Goal: Task Accomplishment & Management: Manage account settings

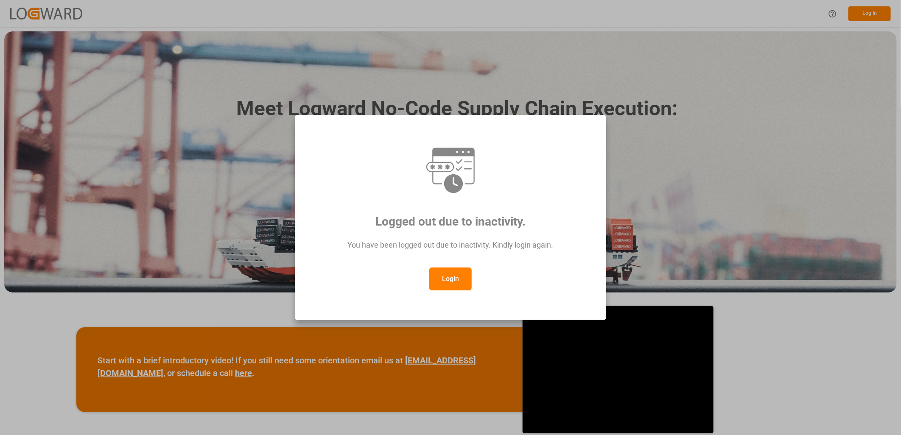
click at [452, 279] on button "Login" at bounding box center [450, 279] width 42 height 23
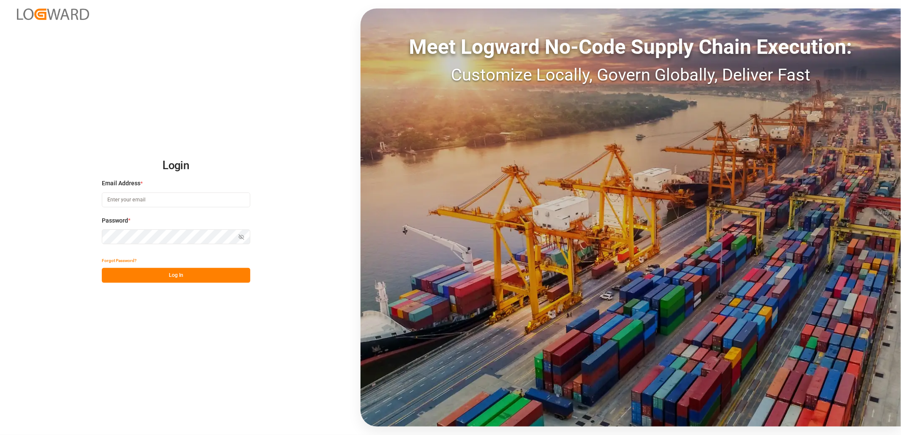
type input "lynne.st-jacques@jamindustries.com"
click at [174, 275] on button "Log In" at bounding box center [176, 275] width 149 height 15
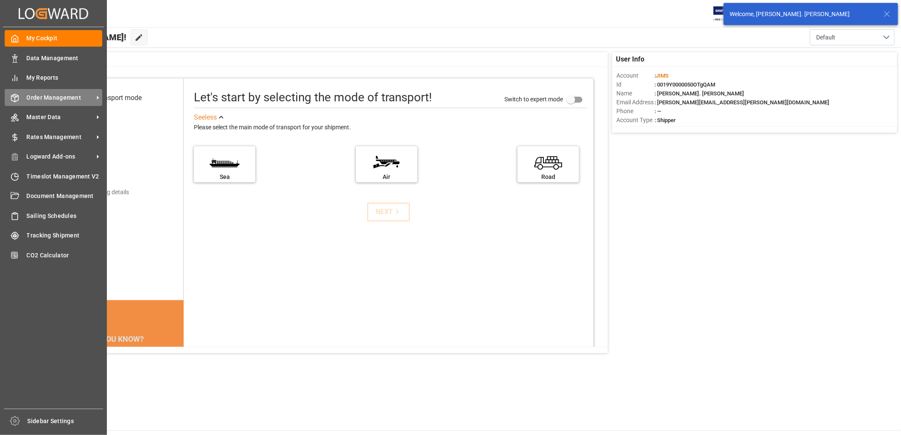
click at [43, 98] on span "Order Management" at bounding box center [60, 97] width 67 height 9
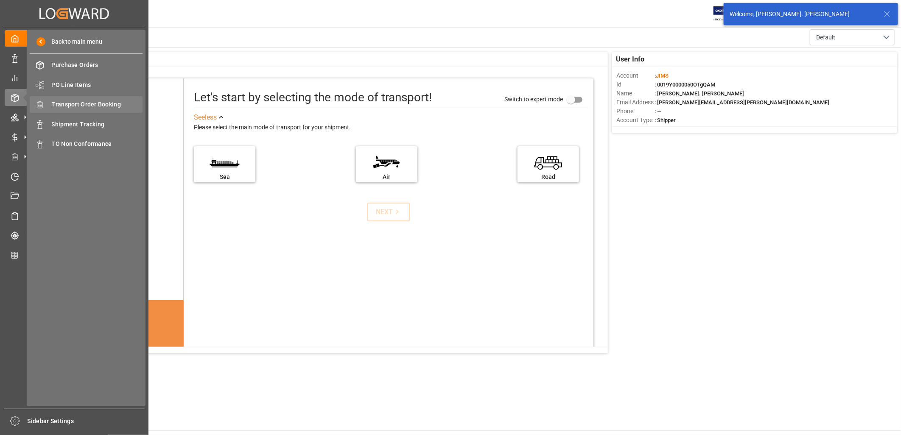
click at [99, 102] on span "Transport Order Booking" at bounding box center [97, 104] width 91 height 9
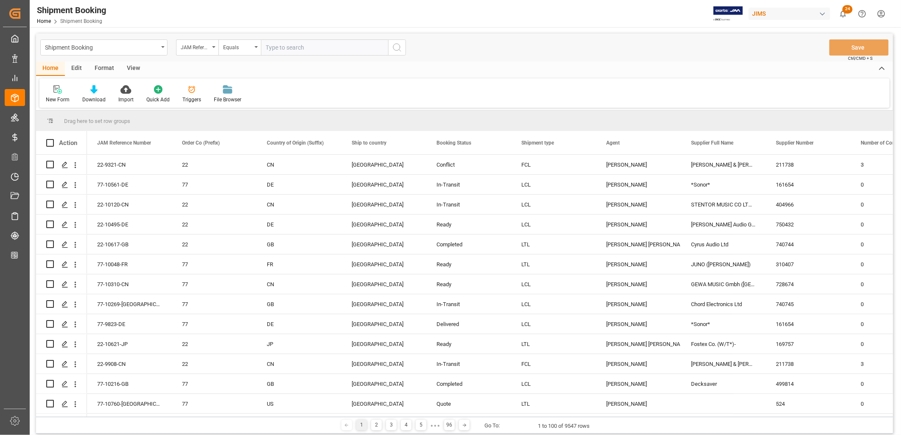
click at [272, 47] on input "text" at bounding box center [324, 47] width 127 height 16
type input "77-10644-CN"
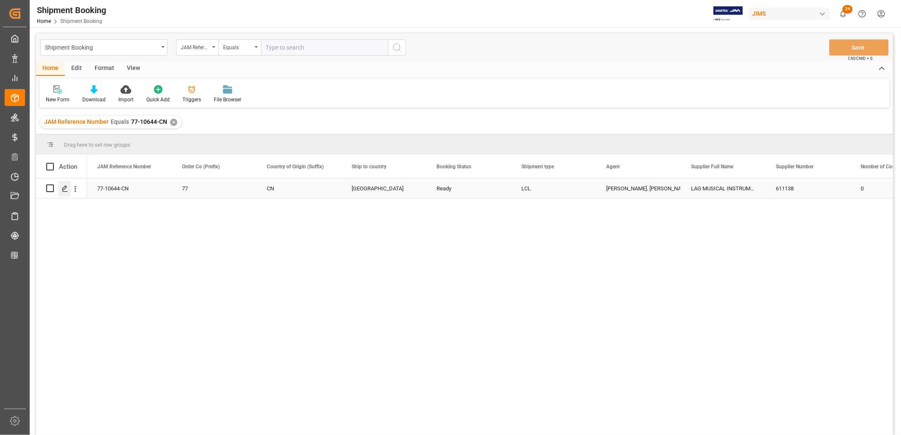
click at [65, 189] on icon "Press SPACE to select this row." at bounding box center [65, 188] width 7 height 7
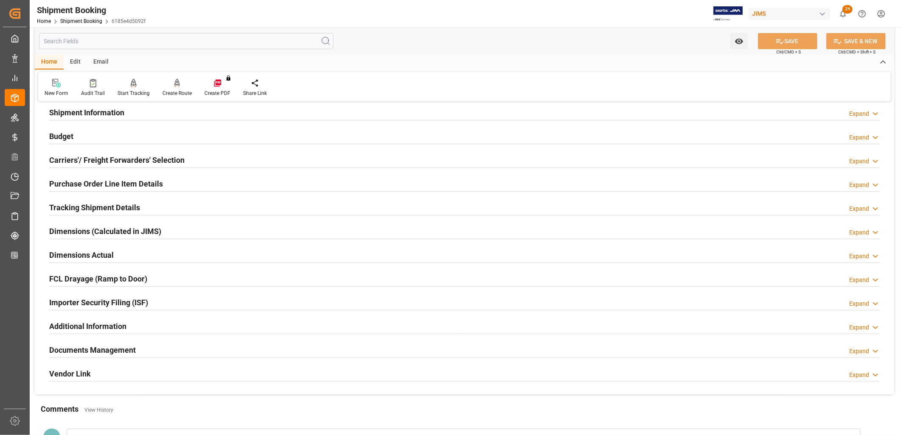
scroll to position [94, 0]
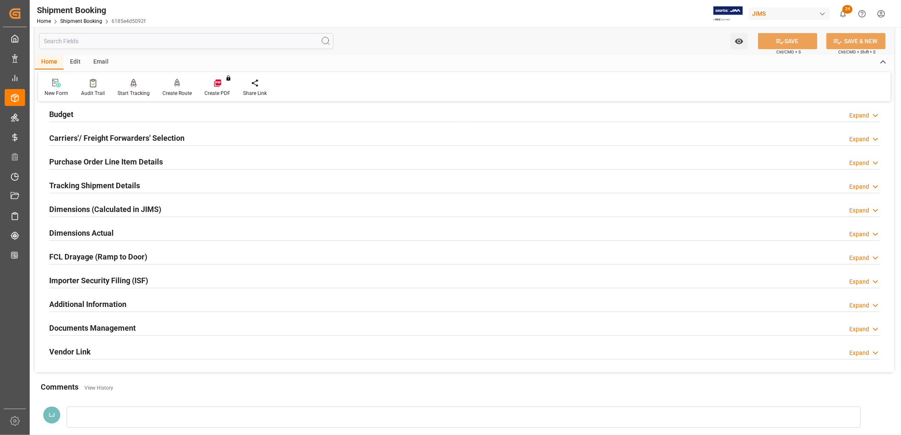
click at [125, 325] on h2 "Documents Management" at bounding box center [92, 328] width 87 height 11
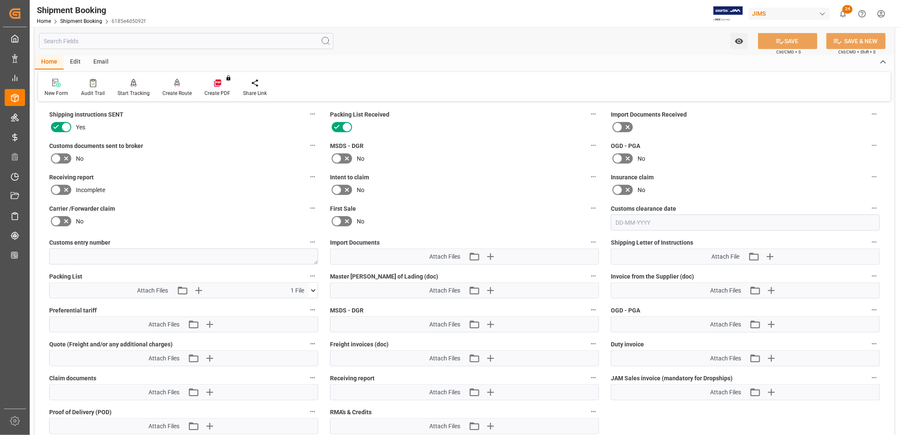
scroll to position [330, 0]
click at [770, 253] on icon "button" at bounding box center [770, 256] width 8 height 8
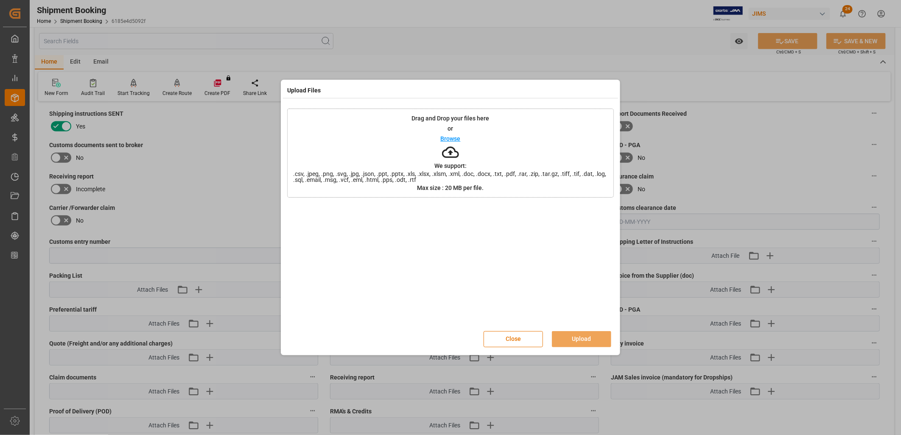
click at [452, 140] on p "Browse" at bounding box center [451, 139] width 20 height 6
click at [602, 337] on button "Upload" at bounding box center [581, 339] width 59 height 16
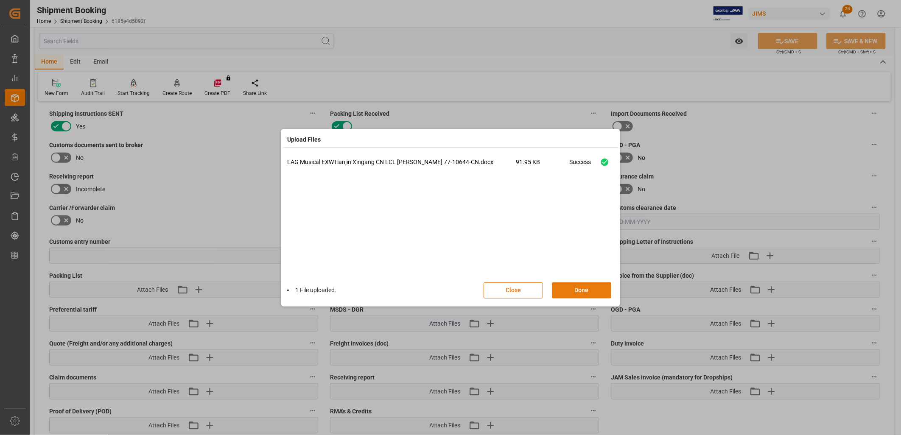
click at [584, 285] on button "Done" at bounding box center [581, 291] width 59 height 16
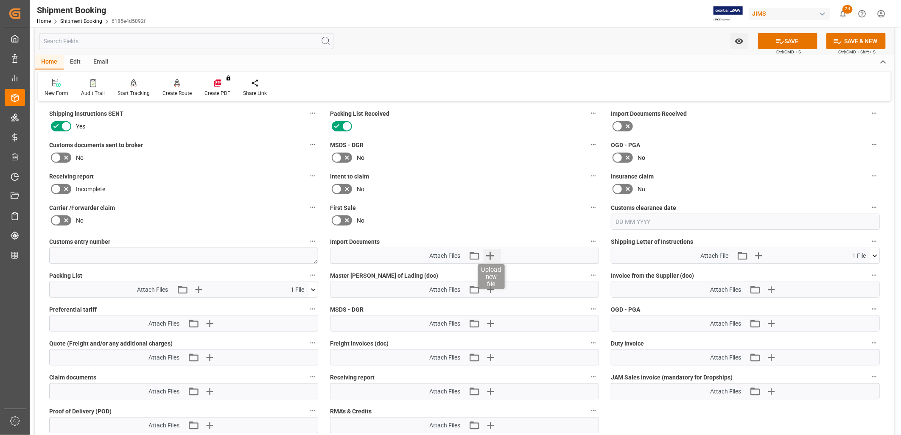
click at [492, 253] on icon "button" at bounding box center [490, 256] width 8 height 8
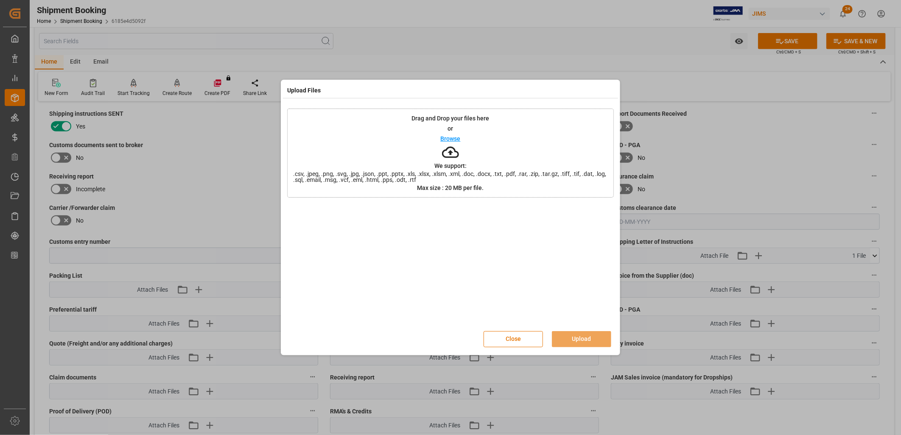
click at [452, 137] on p "Browse" at bounding box center [451, 139] width 20 height 6
click at [447, 136] on p "Browse" at bounding box center [451, 139] width 20 height 6
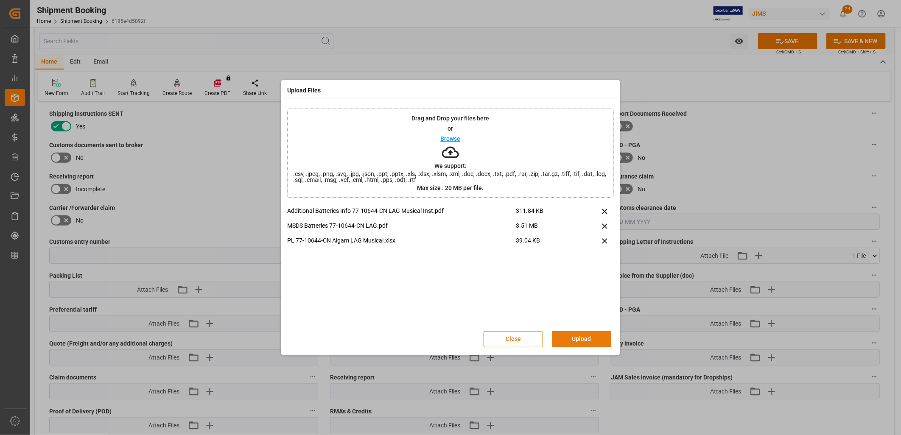
click at [569, 341] on button "Upload" at bounding box center [581, 339] width 59 height 16
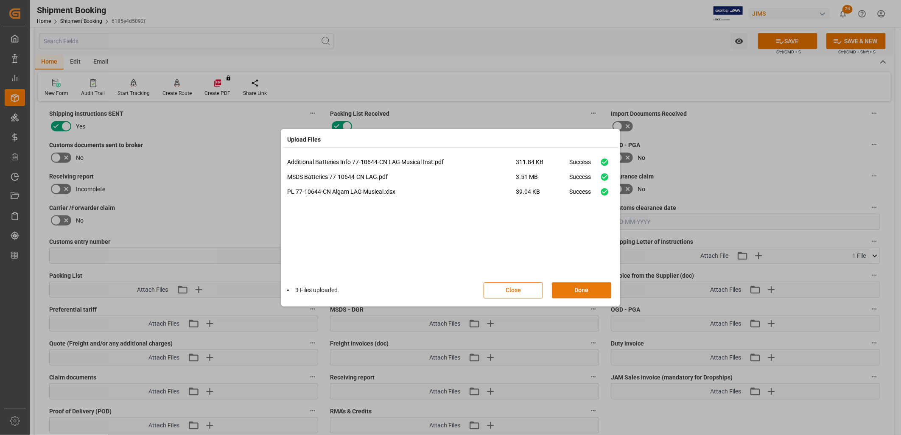
click at [586, 289] on button "Done" at bounding box center [581, 291] width 59 height 16
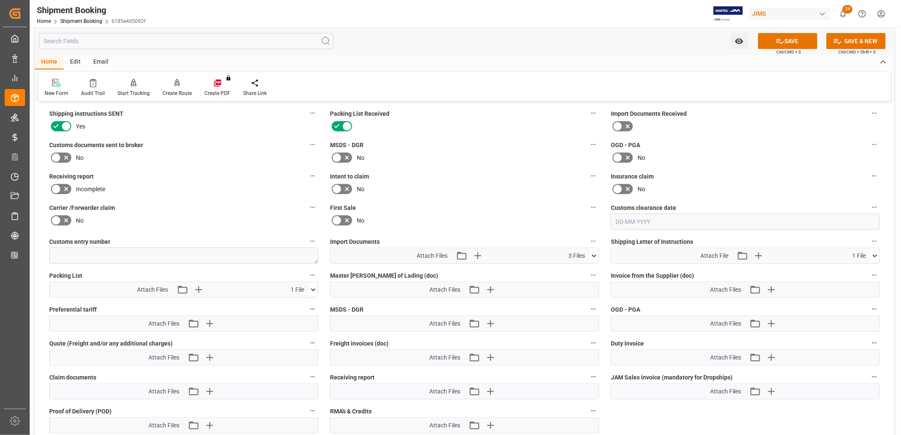
click at [313, 286] on icon at bounding box center [313, 290] width 9 height 9
click at [474, 252] on icon "button" at bounding box center [478, 256] width 14 height 14
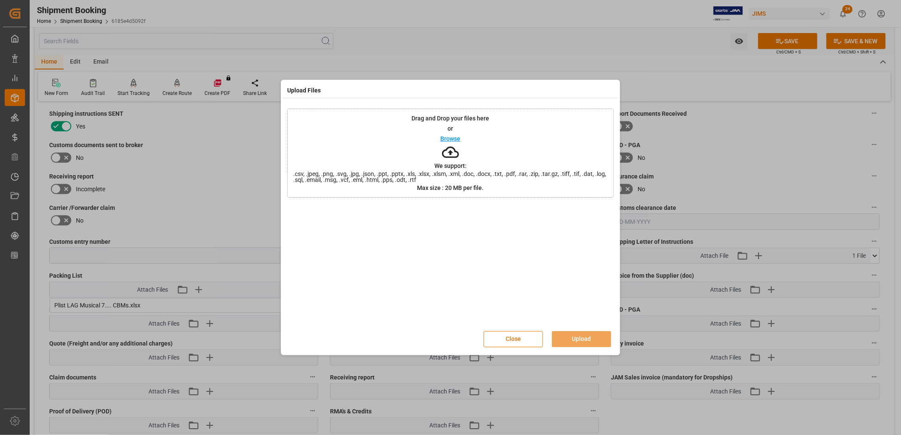
click at [450, 137] on p "Browse" at bounding box center [451, 139] width 20 height 6
click at [592, 337] on button "Upload" at bounding box center [581, 339] width 59 height 16
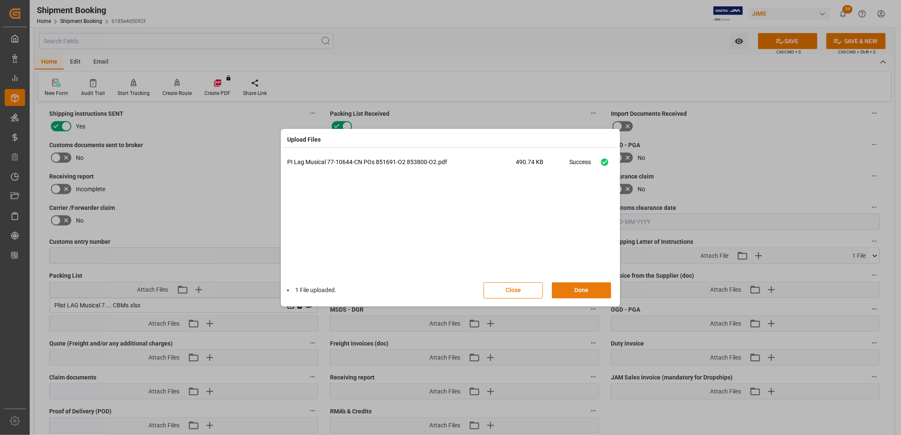
click at [595, 292] on button "Done" at bounding box center [581, 291] width 59 height 16
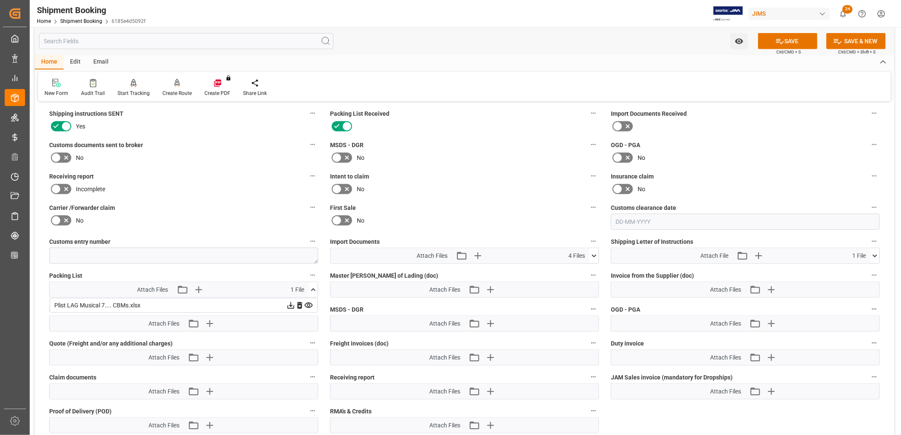
click at [595, 252] on icon at bounding box center [594, 256] width 9 height 9
click at [581, 296] on icon at bounding box center [580, 298] width 9 height 9
click at [477, 253] on icon "button" at bounding box center [478, 256] width 8 height 8
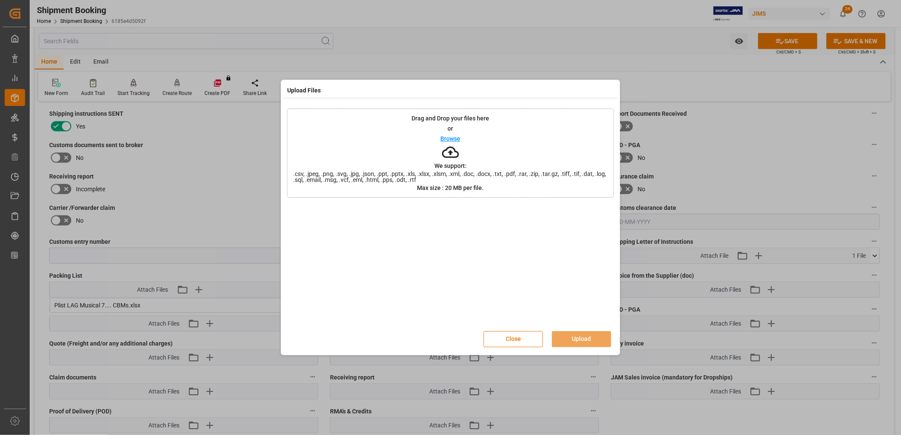
click at [441, 138] on p "Browse" at bounding box center [451, 139] width 20 height 6
click at [600, 337] on button "Upload" at bounding box center [581, 339] width 59 height 16
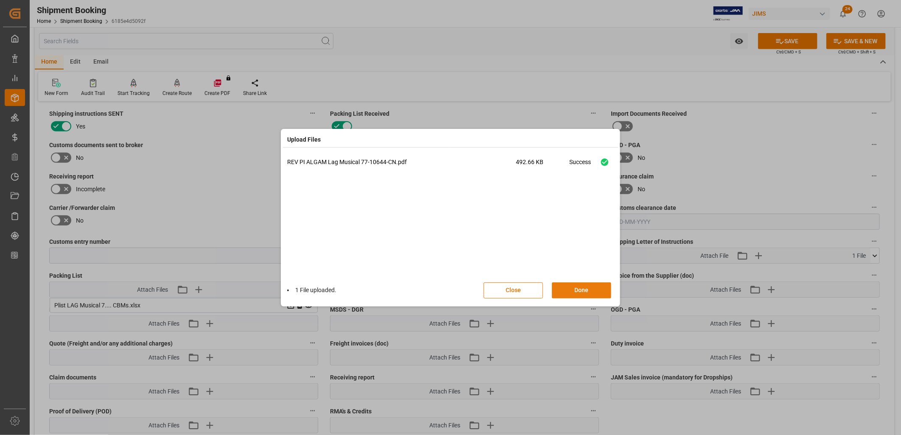
click at [576, 289] on button "Done" at bounding box center [581, 291] width 59 height 16
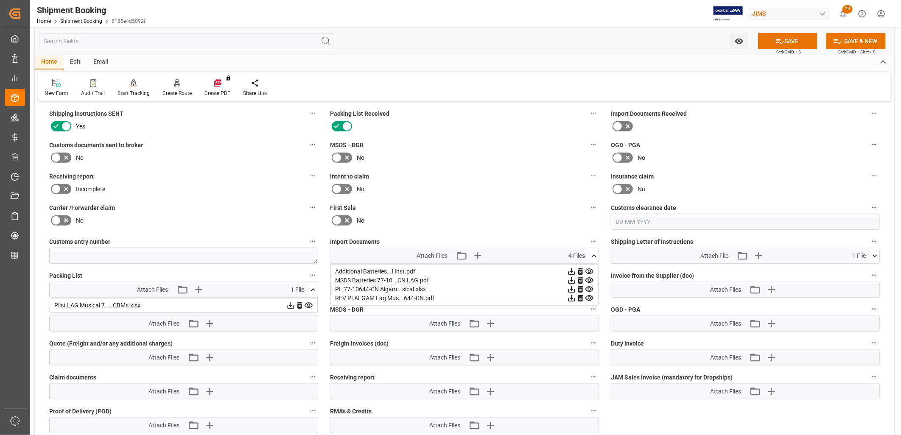
click at [334, 156] on icon at bounding box center [337, 158] width 10 height 10
click at [0, 0] on input "checkbox" at bounding box center [0, 0] width 0 height 0
click at [801, 41] on button "SAVE" at bounding box center [787, 41] width 59 height 16
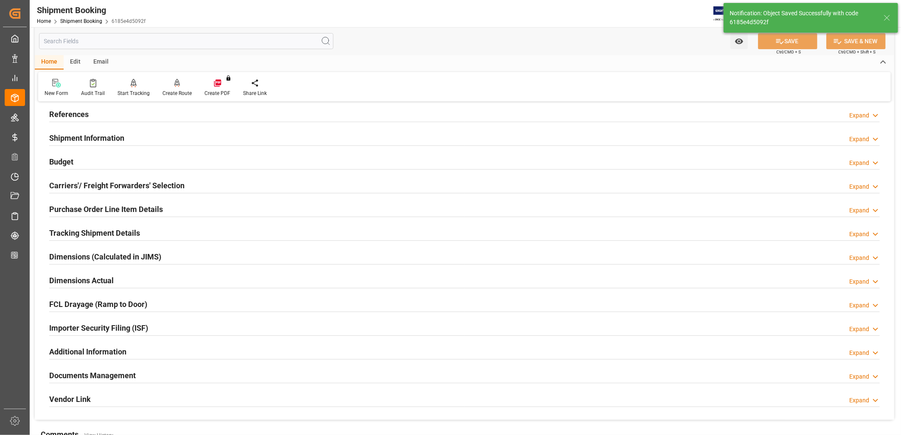
scroll to position [0, 0]
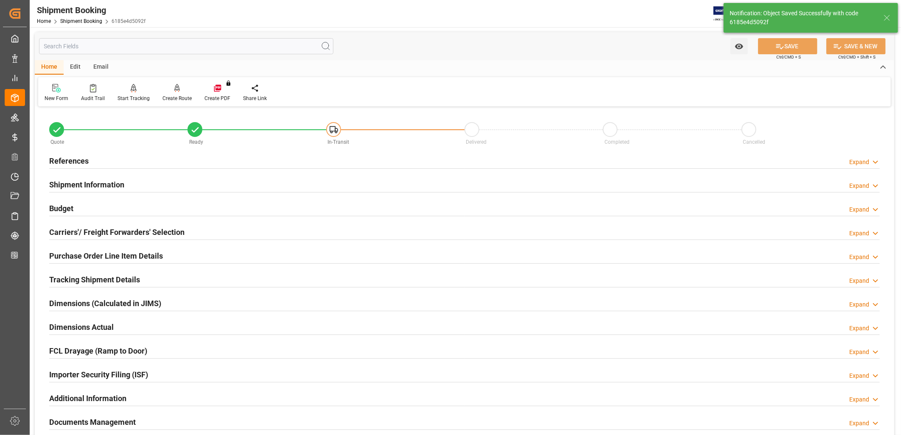
click at [76, 162] on h2 "References" at bounding box center [68, 160] width 39 height 11
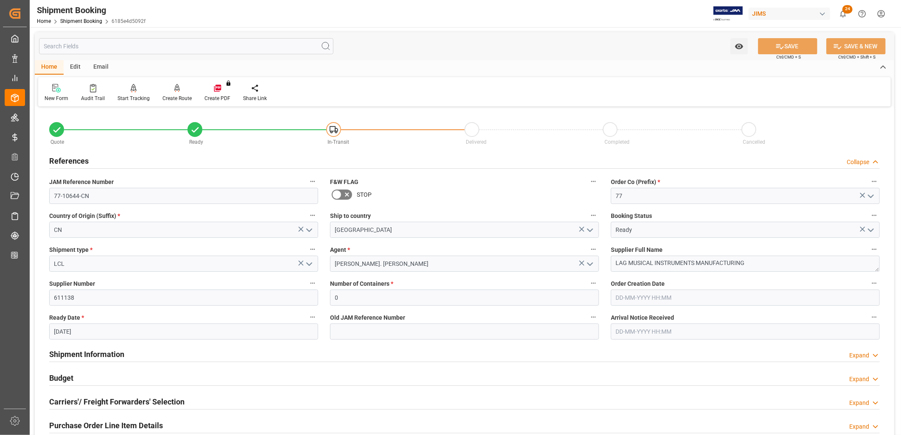
click at [82, 331] on input "26-08-2025" at bounding box center [183, 332] width 269 height 16
click at [143, 306] on span "30" at bounding box center [143, 305] width 6 height 6
type input "[DATE]"
click at [792, 45] on button "SAVE" at bounding box center [787, 46] width 59 height 16
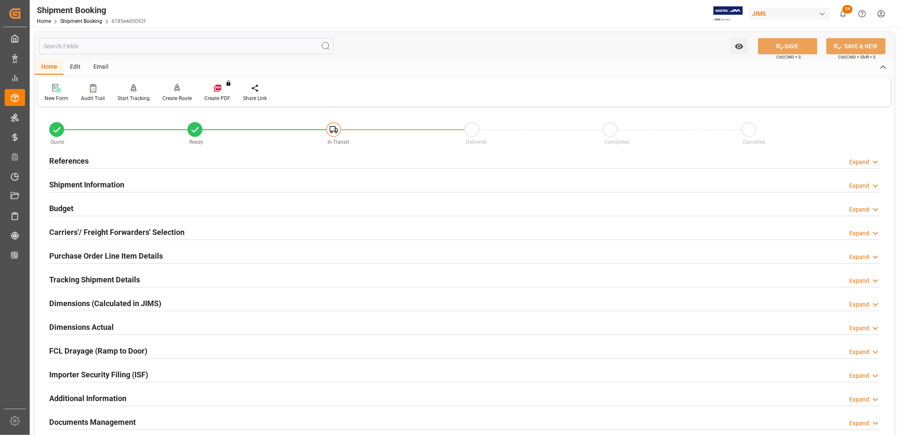
click at [62, 208] on h2 "Budget" at bounding box center [61, 208] width 24 height 11
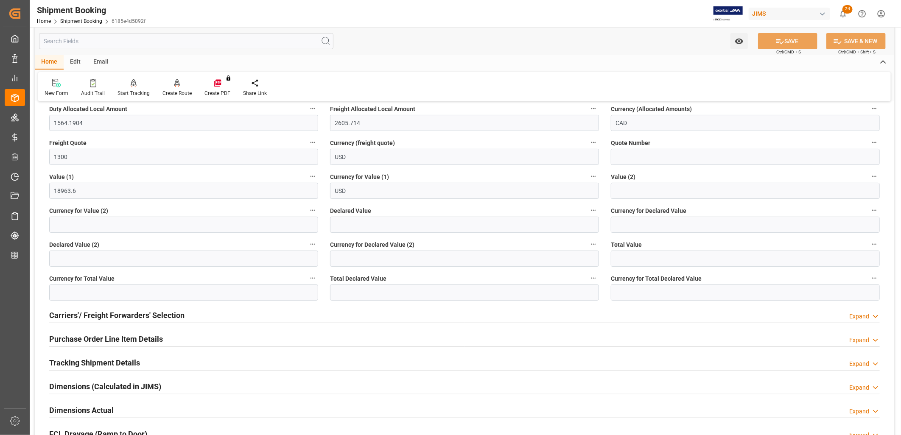
scroll to position [141, 0]
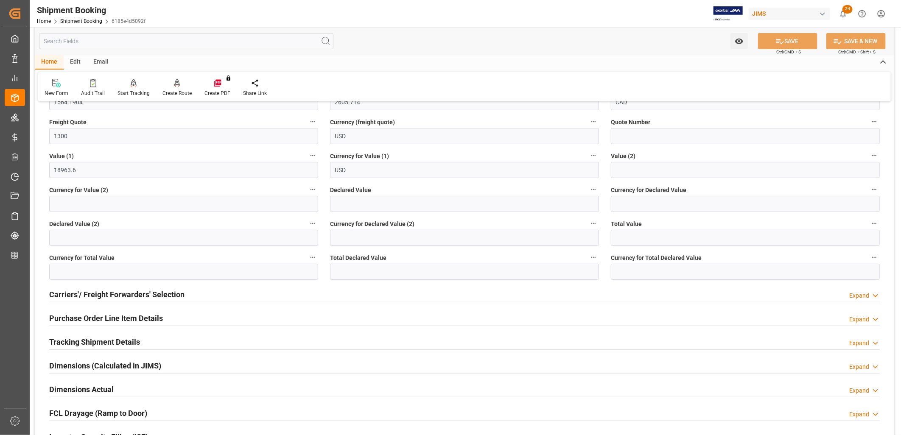
click at [119, 315] on h2 "Purchase Order Line Item Details" at bounding box center [106, 318] width 114 height 11
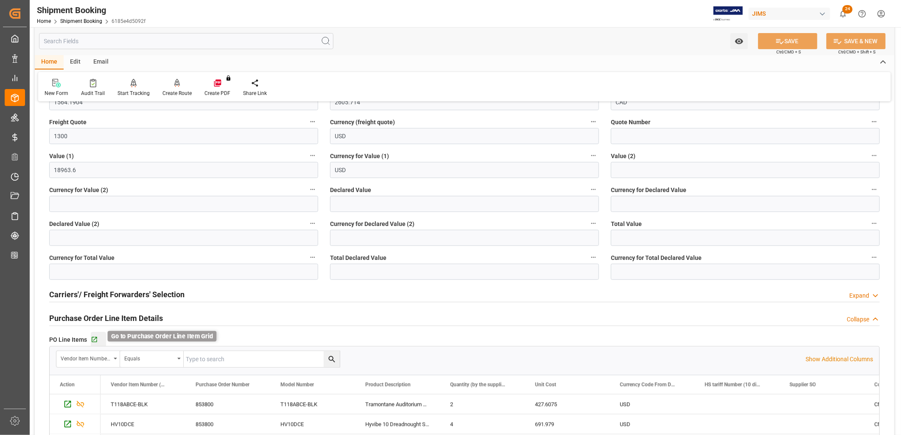
click at [94, 338] on icon "button" at bounding box center [94, 340] width 7 height 7
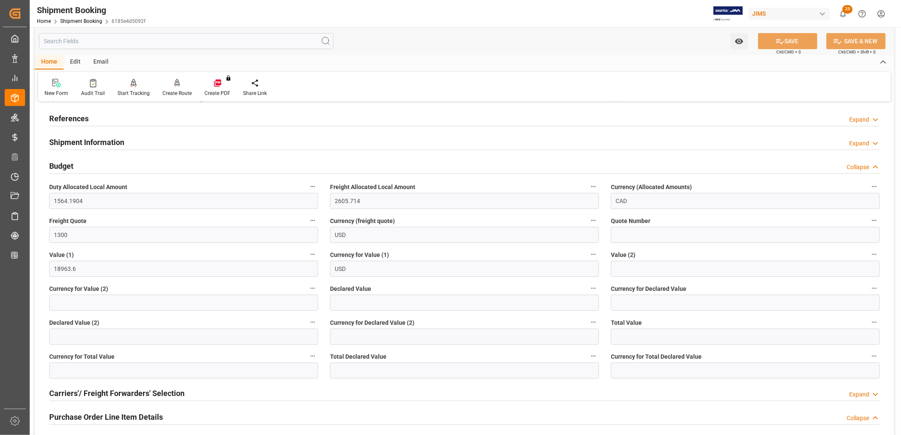
scroll to position [0, 0]
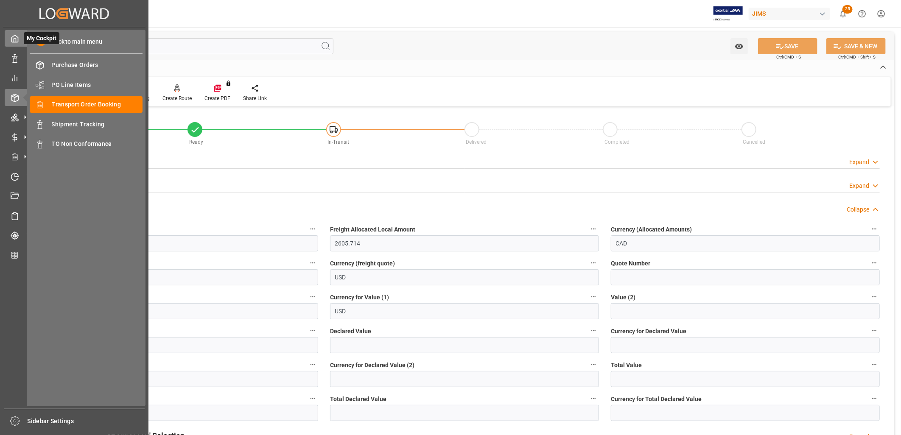
click at [11, 39] on icon at bounding box center [15, 38] width 8 height 8
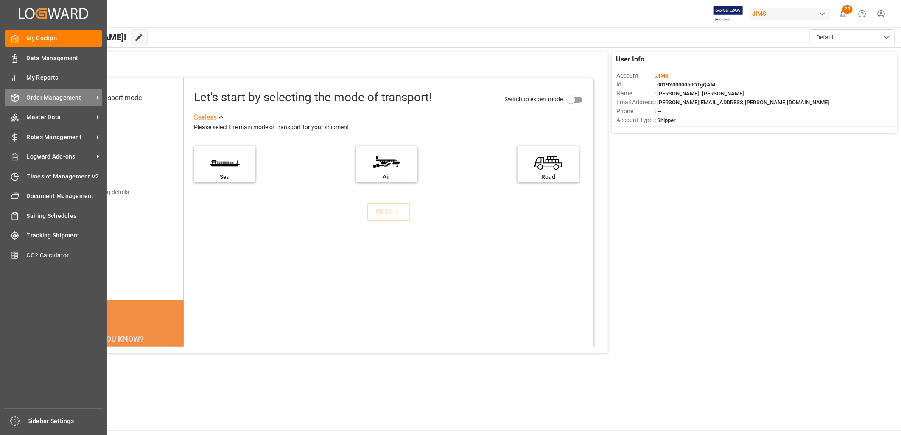
click at [52, 94] on span "Order Management" at bounding box center [60, 97] width 67 height 9
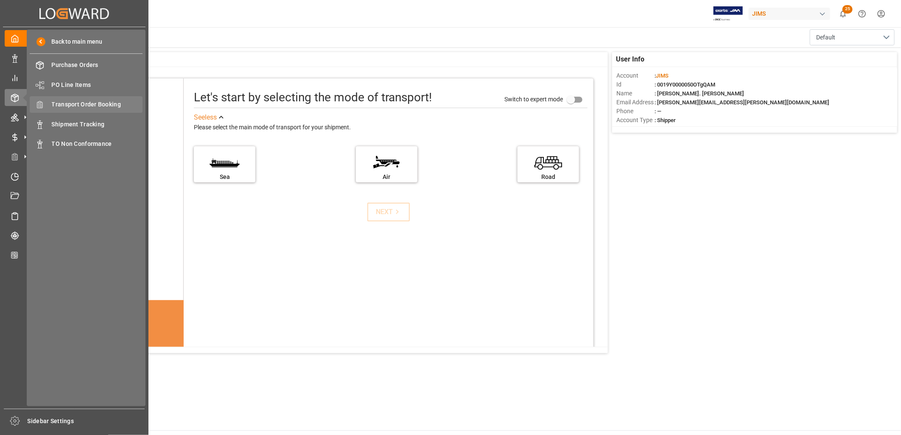
click at [95, 103] on span "Transport Order Booking" at bounding box center [97, 104] width 91 height 9
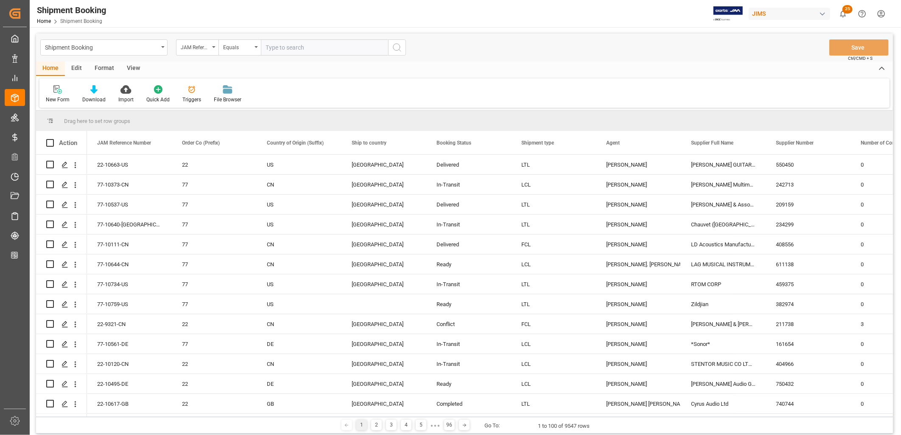
click at [282, 46] on input "text" at bounding box center [324, 47] width 127 height 16
type input "22-10603-CN"
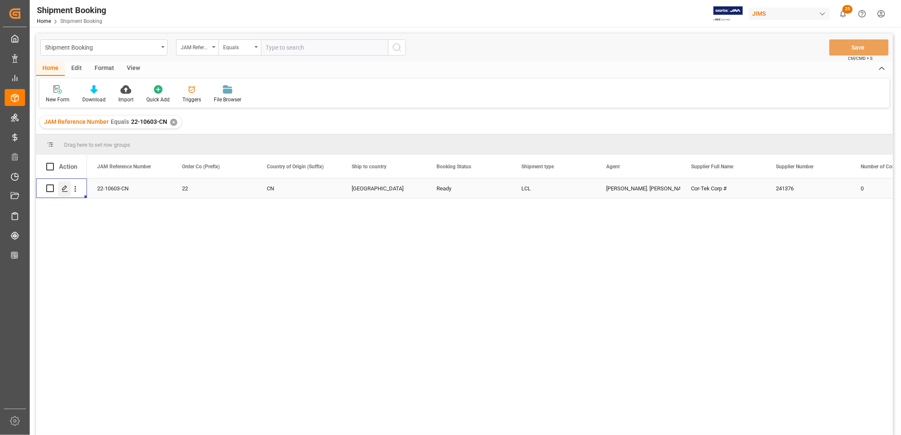
click at [65, 189] on icon "Press SPACE to select this row." at bounding box center [65, 188] width 7 height 7
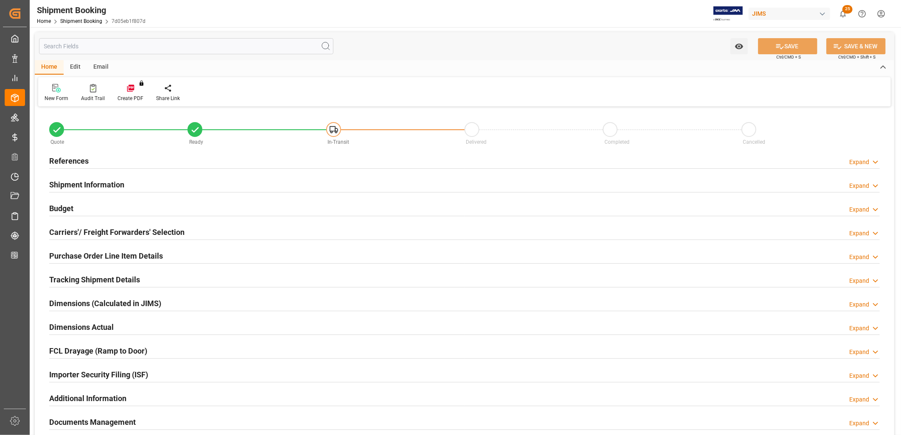
type input "0"
type input "[DATE]"
click at [78, 160] on h2 "References" at bounding box center [68, 160] width 39 height 11
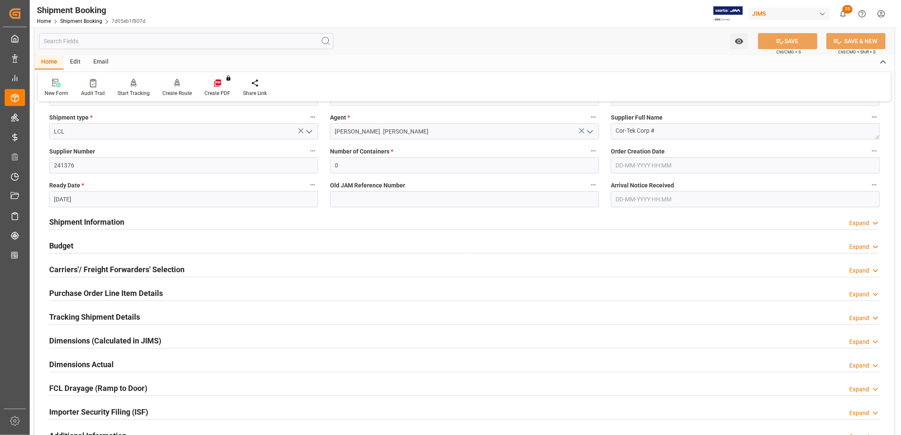
scroll to position [141, 0]
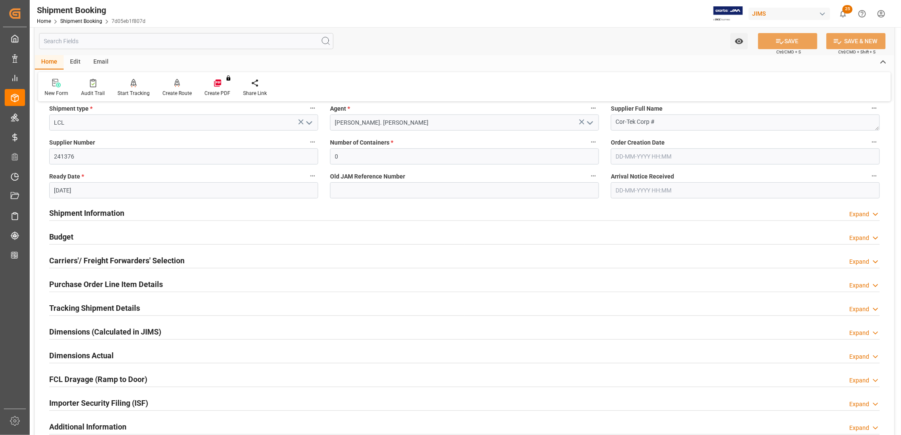
click at [119, 303] on h2 "Tracking Shipment Details" at bounding box center [94, 308] width 91 height 11
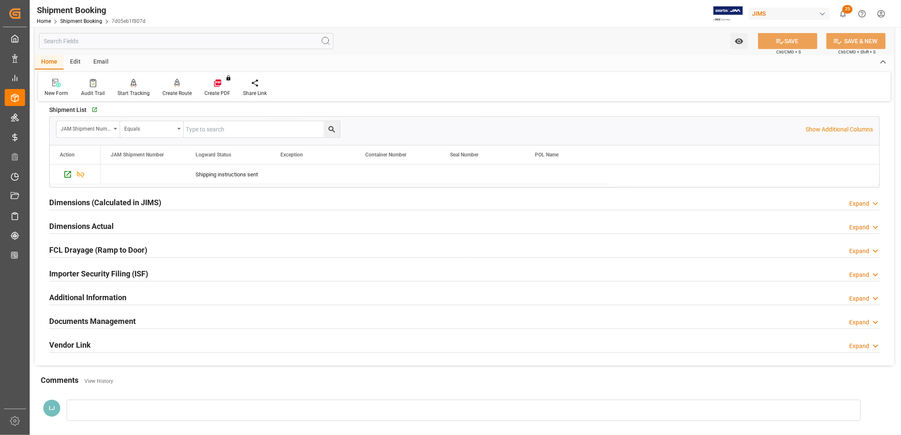
scroll to position [377, 0]
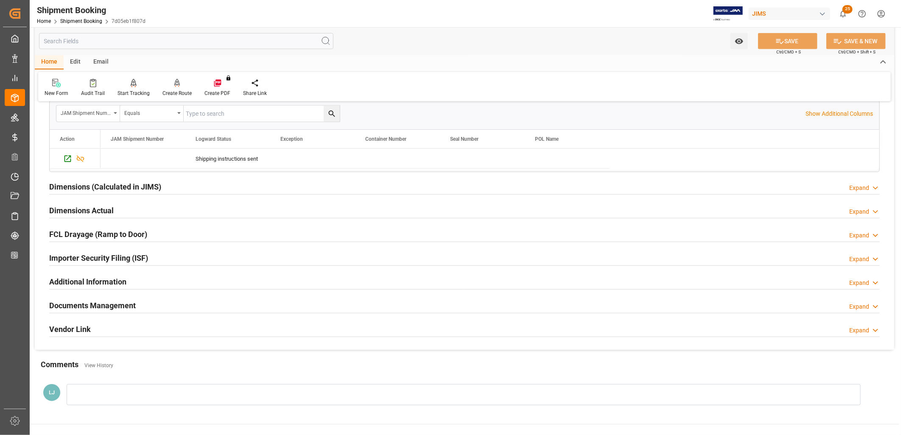
click at [112, 307] on h2 "Documents Management" at bounding box center [92, 305] width 87 height 11
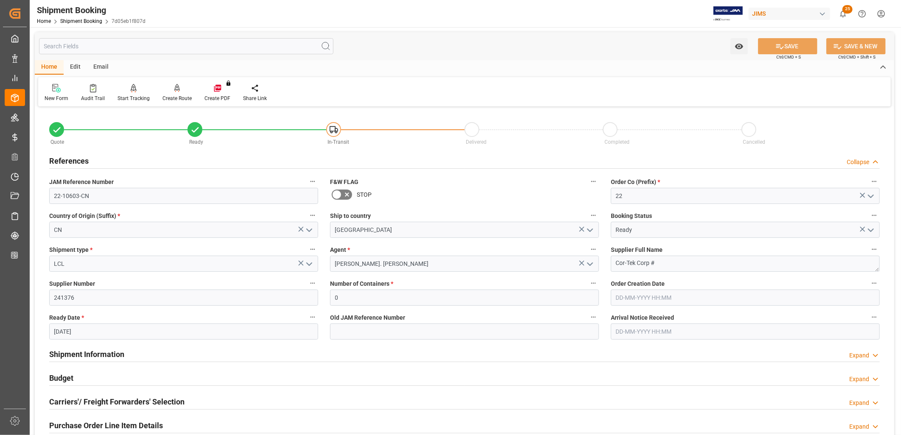
scroll to position [47, 0]
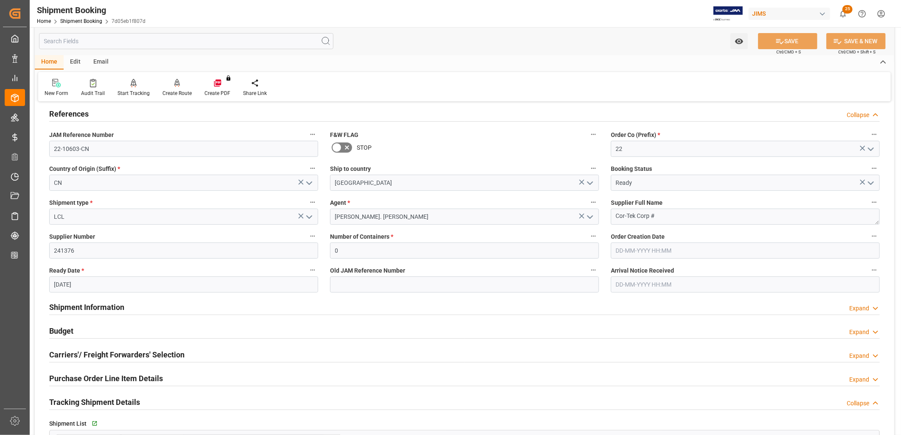
click at [121, 404] on h2 "Tracking Shipment Details" at bounding box center [94, 402] width 91 height 11
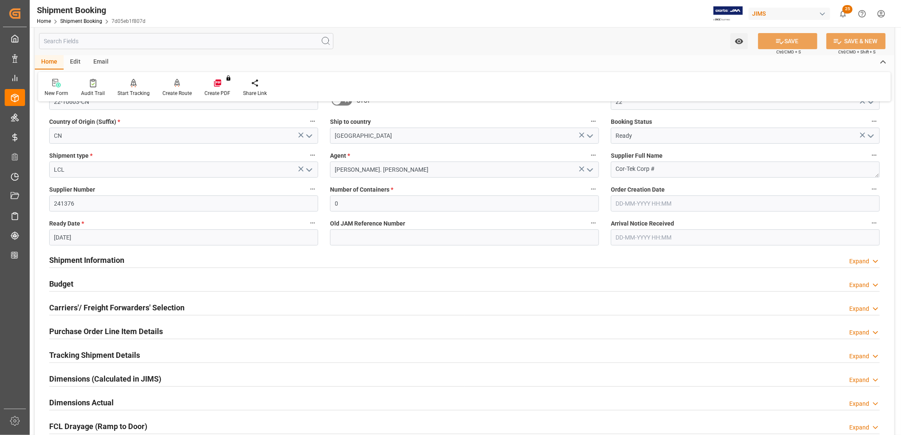
click at [86, 353] on h2 "Tracking Shipment Details" at bounding box center [94, 355] width 91 height 11
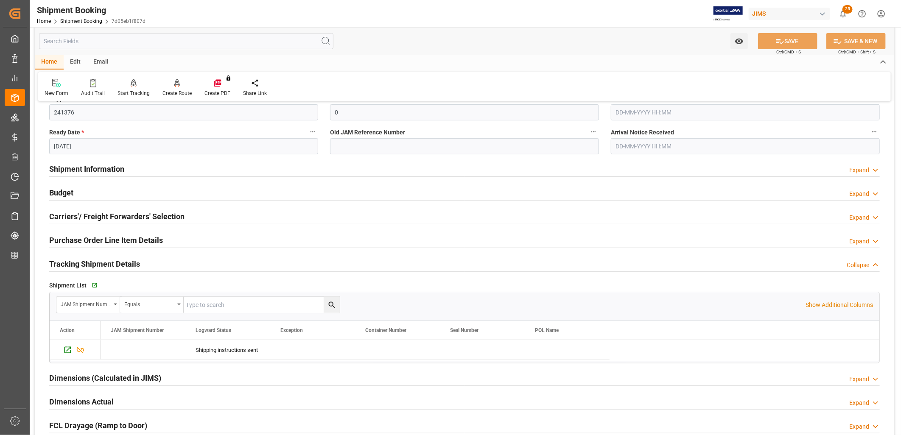
scroll to position [188, 0]
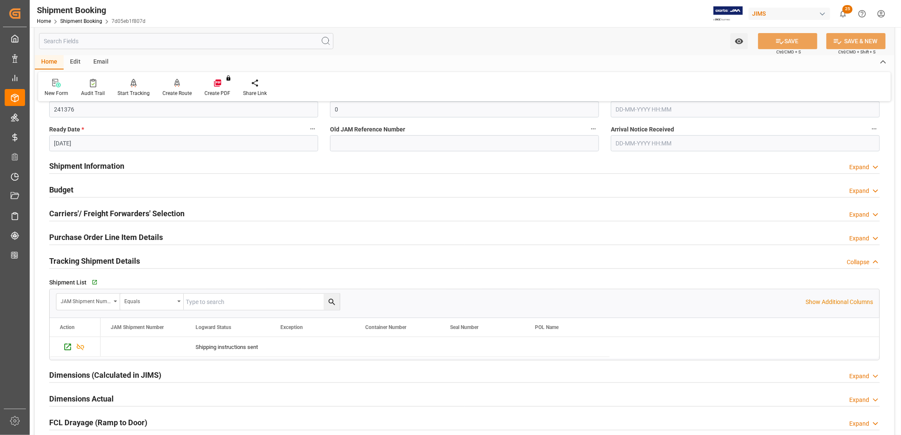
click at [142, 212] on h2 "Carriers'/ Freight Forwarders' Selection" at bounding box center [116, 213] width 135 height 11
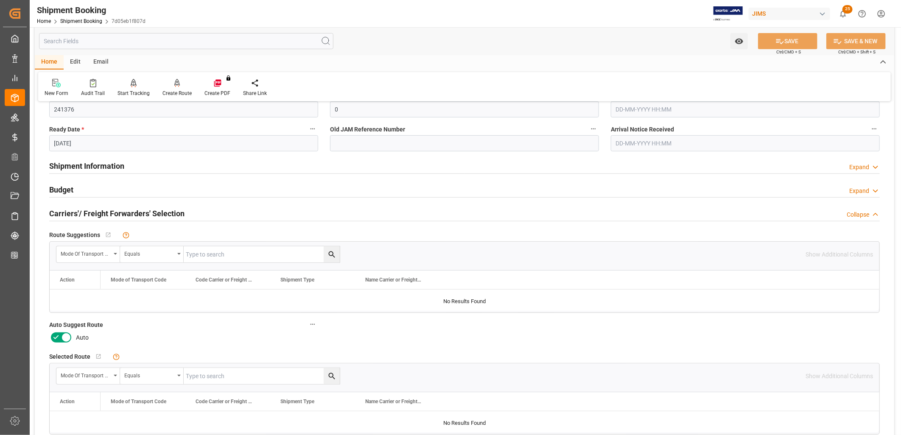
click at [66, 339] on icon at bounding box center [66, 338] width 10 height 10
click at [0, 0] on input "checkbox" at bounding box center [0, 0] width 0 height 0
click at [798, 42] on button "SAVE" at bounding box center [787, 41] width 59 height 16
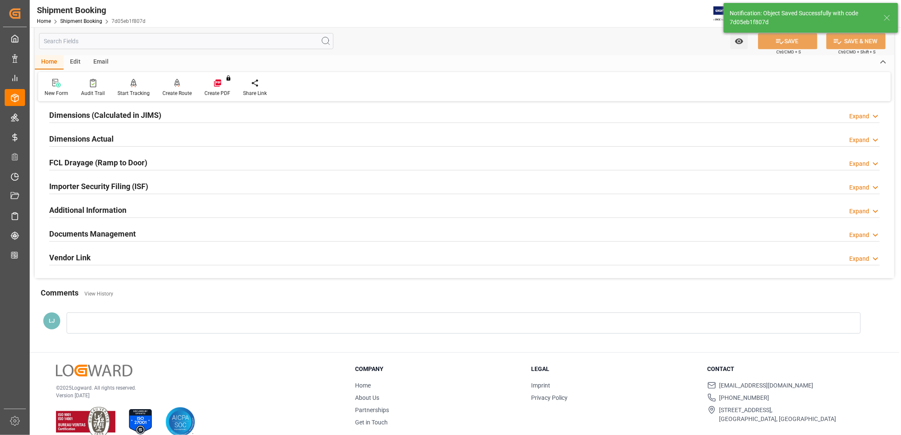
scroll to position [19, 0]
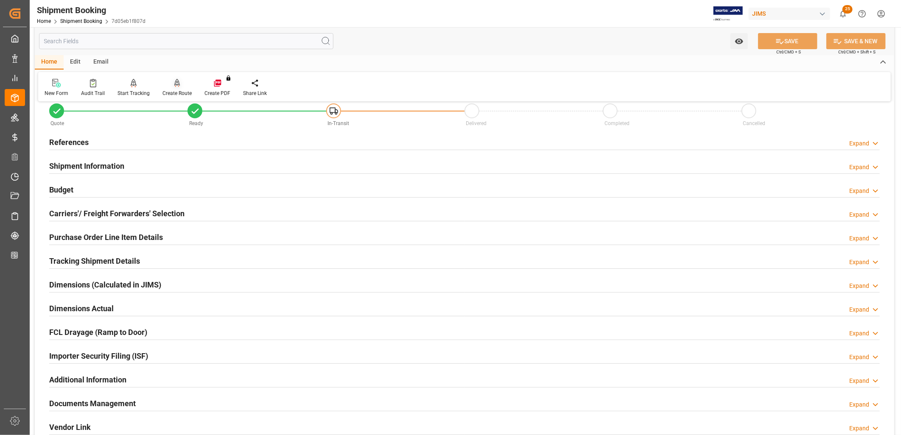
click at [174, 86] on icon at bounding box center [177, 83] width 6 height 8
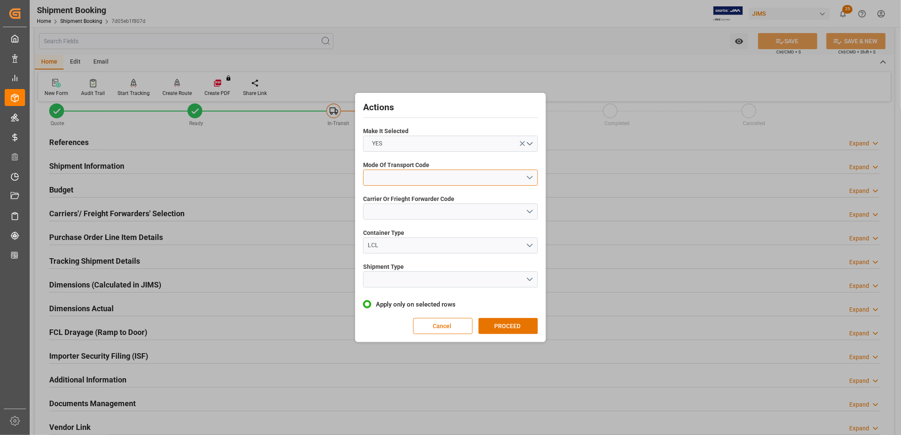
click at [529, 177] on button "open menu" at bounding box center [450, 178] width 175 height 16
click at [387, 177] on div "1- OCEAN" at bounding box center [451, 180] width 174 height 18
click at [532, 213] on button "open menu" at bounding box center [450, 212] width 175 height 16
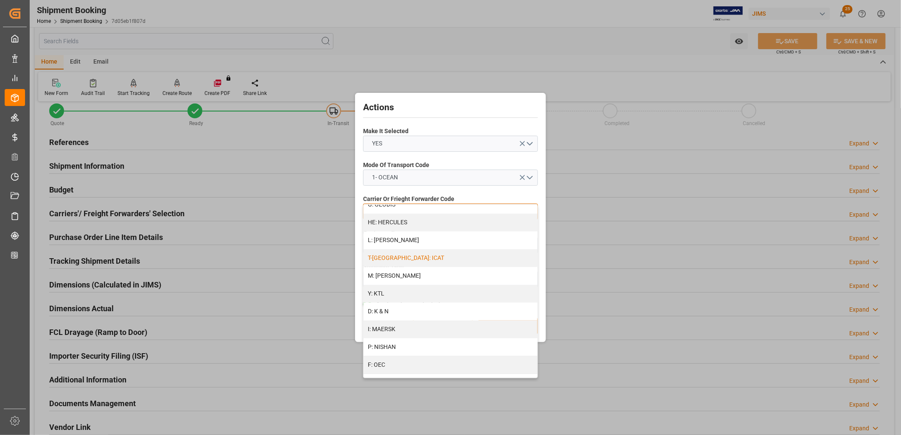
scroll to position [377, 0]
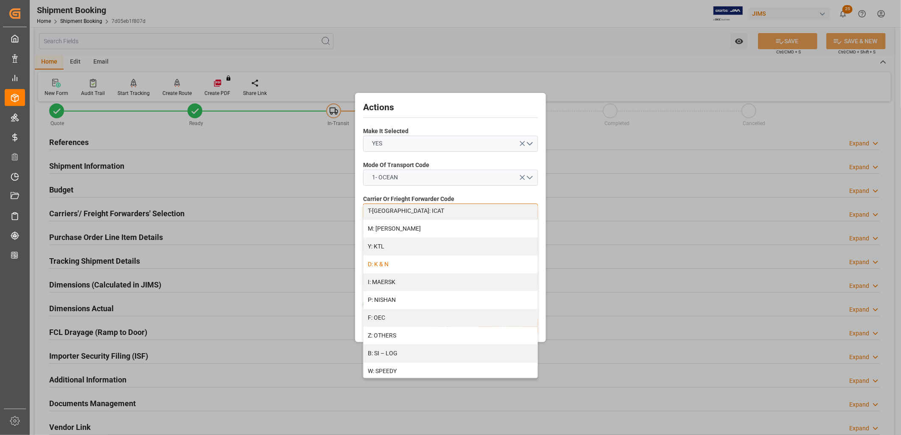
click at [391, 262] on div "D: K & N" at bounding box center [451, 265] width 174 height 18
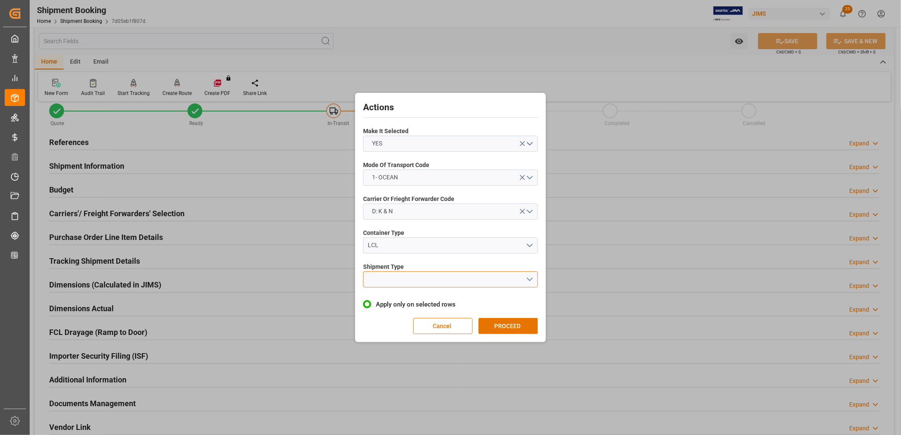
click at [528, 278] on button "open menu" at bounding box center [450, 280] width 175 height 16
click at [380, 297] on div "LCL" at bounding box center [451, 300] width 174 height 18
click at [506, 324] on button "PROCEED" at bounding box center [508, 326] width 59 height 16
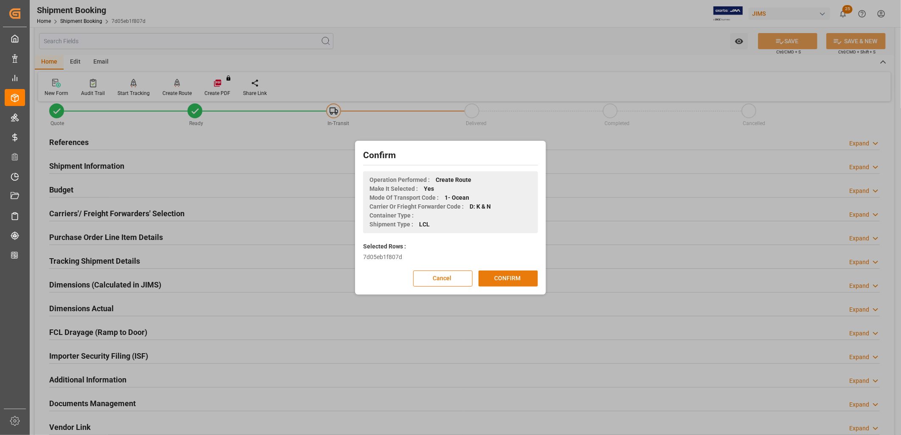
click at [514, 279] on button "CONFIRM" at bounding box center [508, 279] width 59 height 16
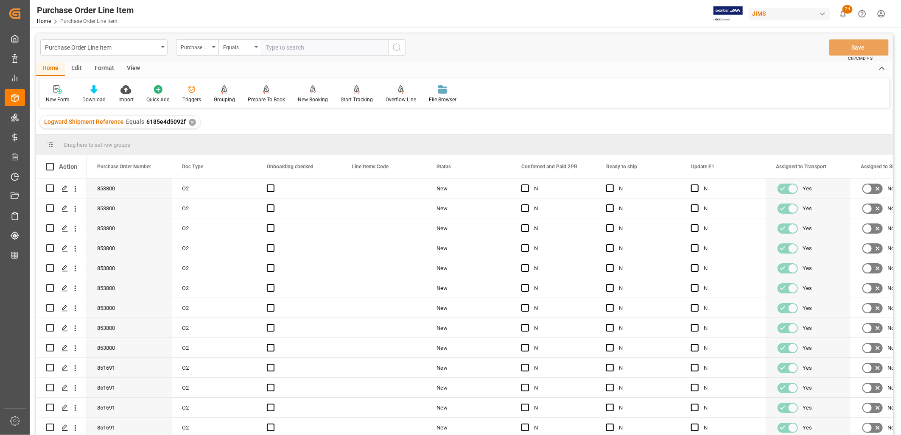
click at [132, 66] on div "View" at bounding box center [134, 69] width 26 height 14
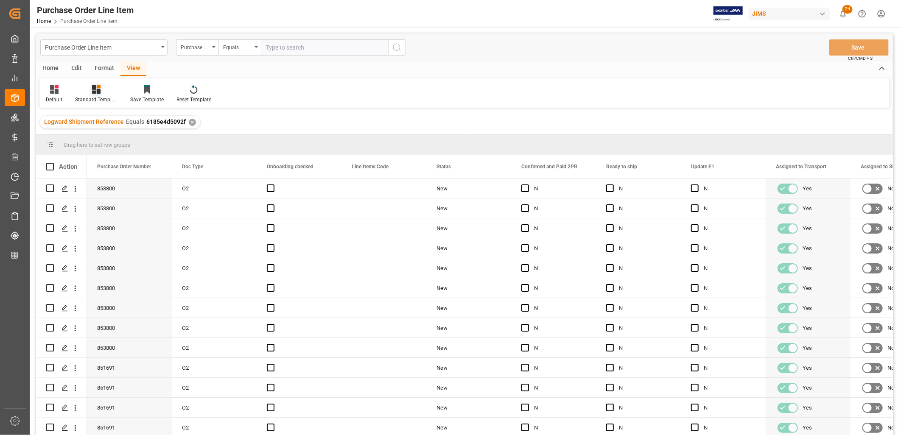
click at [95, 93] on icon at bounding box center [96, 89] width 8 height 8
click at [97, 153] on div "HS Listing CANADA" at bounding box center [119, 154] width 74 height 9
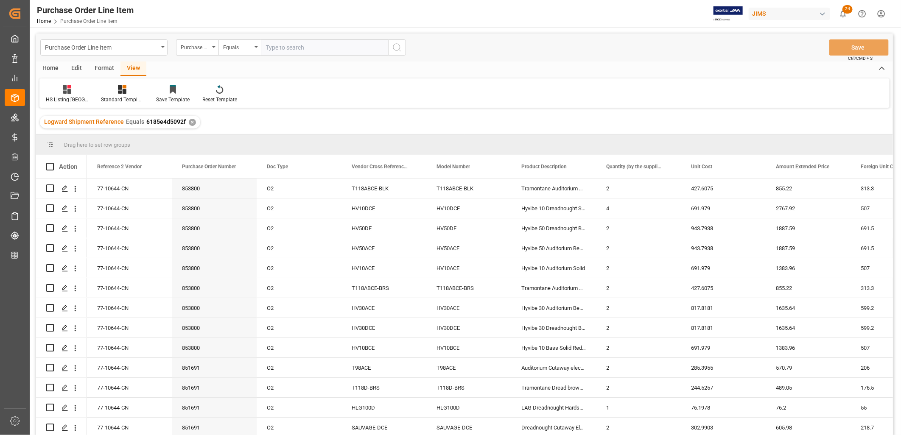
click at [50, 68] on div "Home" at bounding box center [50, 69] width 29 height 14
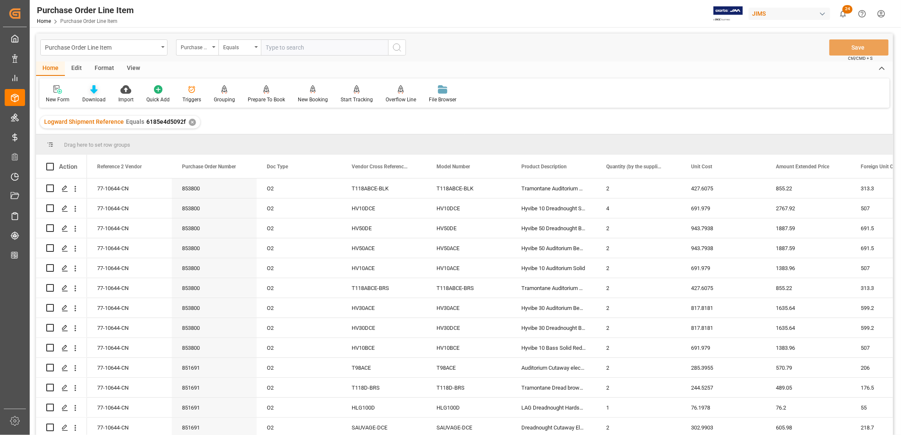
click at [89, 94] on div "Download" at bounding box center [94, 94] width 36 height 19
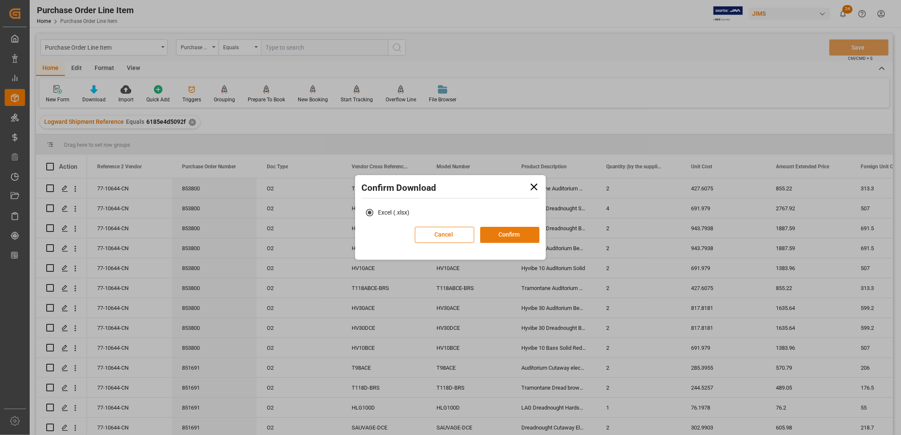
click at [522, 233] on button "Confirm" at bounding box center [509, 235] width 59 height 16
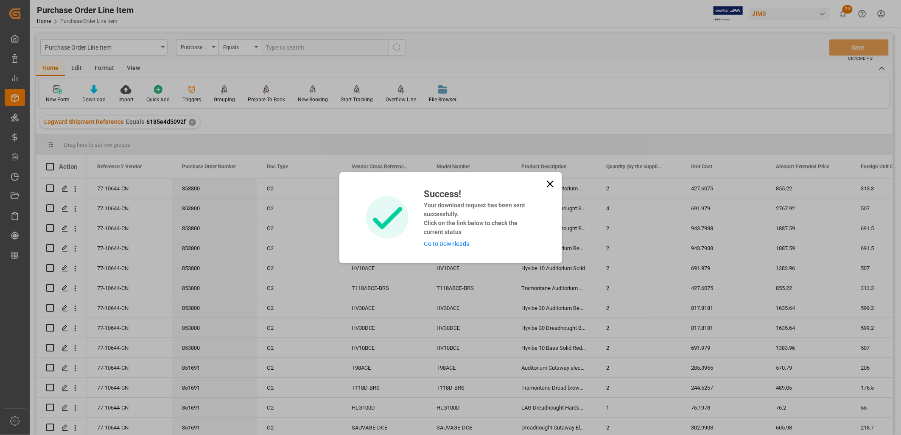
click at [448, 244] on link "Go to Downloads" at bounding box center [446, 244] width 45 height 7
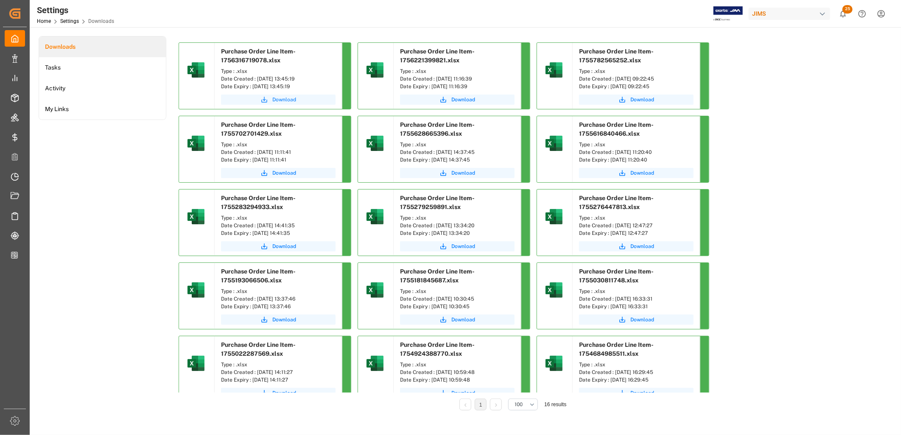
click at [283, 99] on span "Download" at bounding box center [284, 100] width 24 height 8
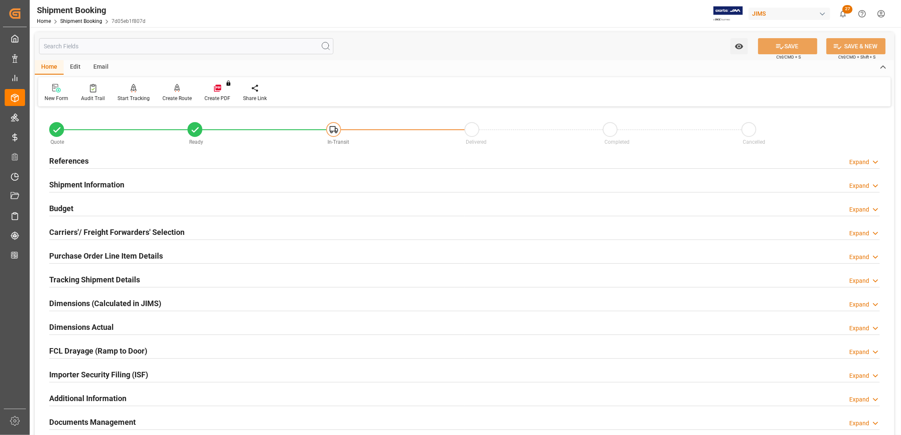
click at [93, 183] on h2 "Shipment Information" at bounding box center [86, 184] width 75 height 11
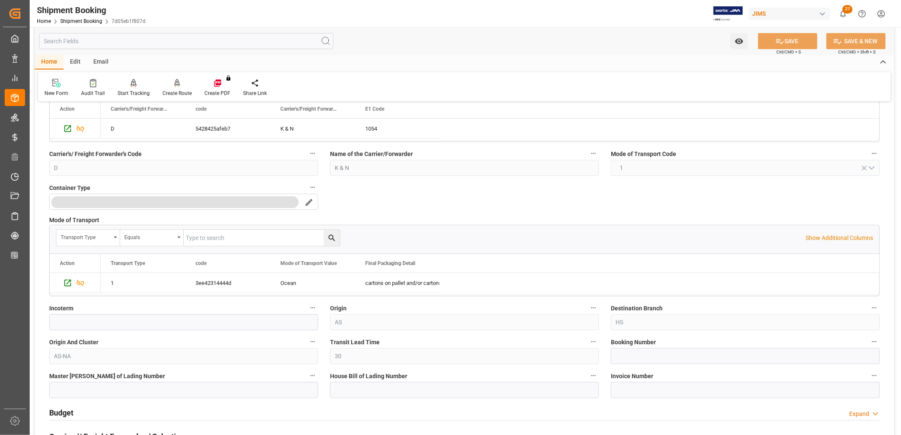
scroll to position [141, 0]
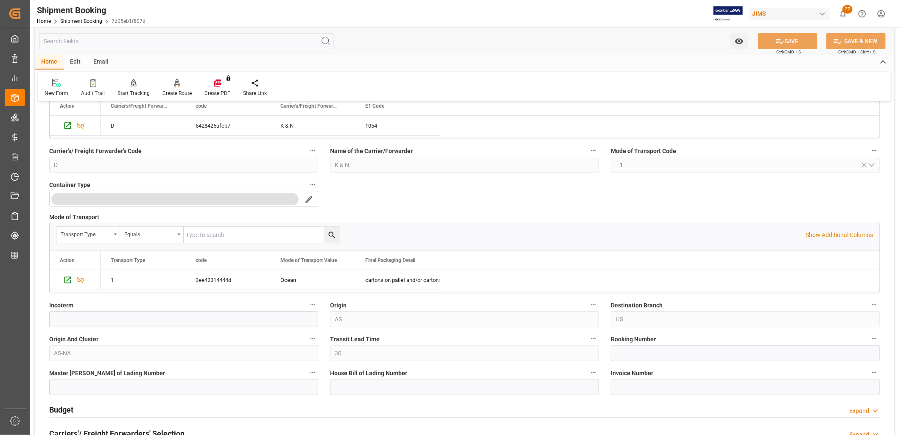
click at [629, 345] on label "Booking Number" at bounding box center [745, 340] width 269 height 12
click at [869, 345] on button "Booking Number" at bounding box center [874, 339] width 11 height 11
click at [626, 354] on div at bounding box center [450, 217] width 901 height 435
click at [620, 354] on input at bounding box center [745, 353] width 269 height 16
click at [632, 355] on input at bounding box center [745, 353] width 269 height 16
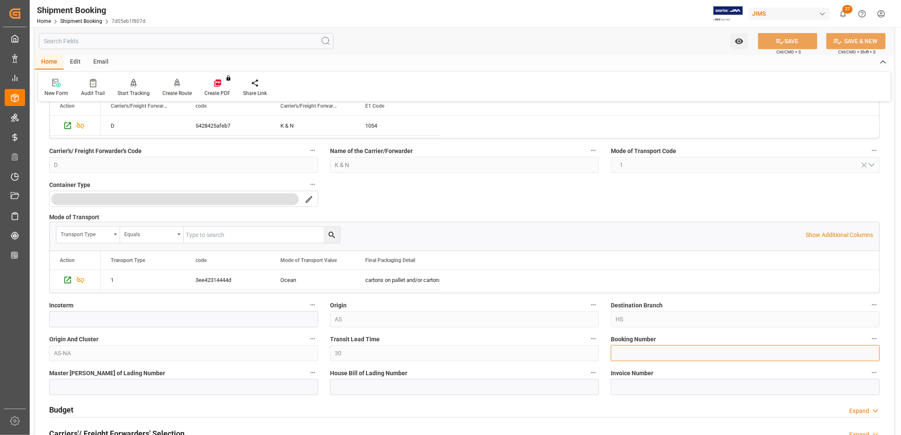
paste input "BANQ1068905655"
type input "BANQ1068905655"
click at [353, 389] on input at bounding box center [464, 387] width 269 height 16
paste input "BANQ1068905655"
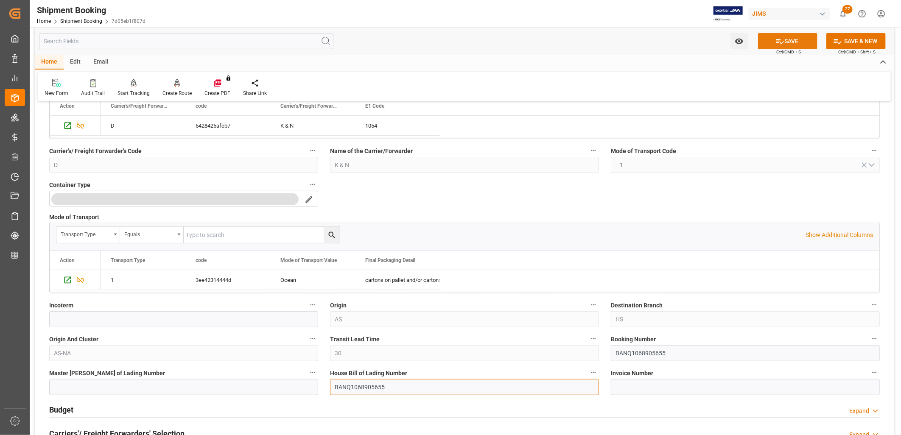
type input "BANQ1068905655"
click at [791, 40] on button "SAVE" at bounding box center [787, 41] width 59 height 16
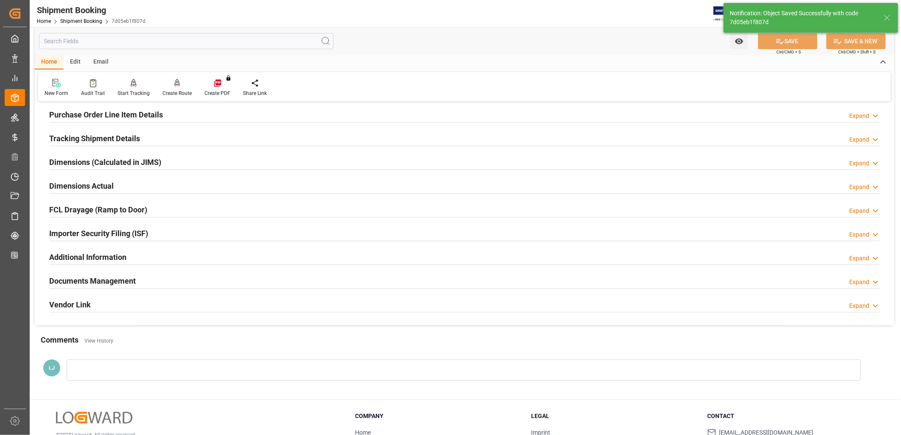
click at [109, 136] on h2 "Tracking Shipment Details" at bounding box center [94, 138] width 91 height 11
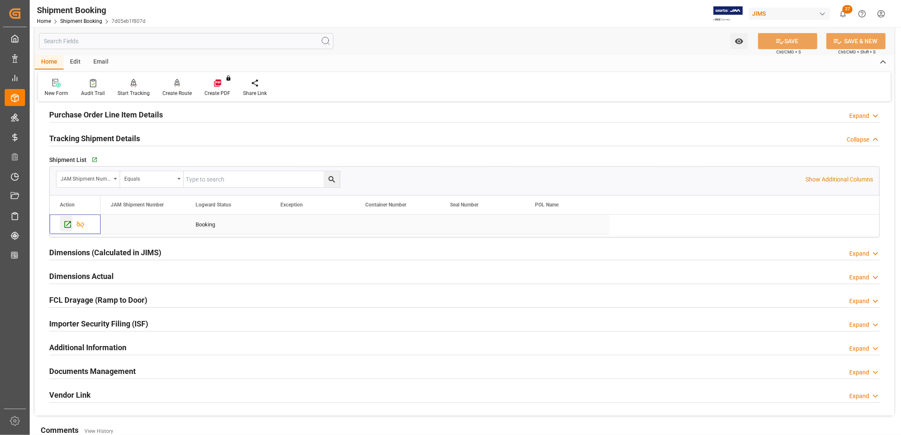
click at [68, 224] on icon "Press SPACE to select this row." at bounding box center [68, 225] width 7 height 7
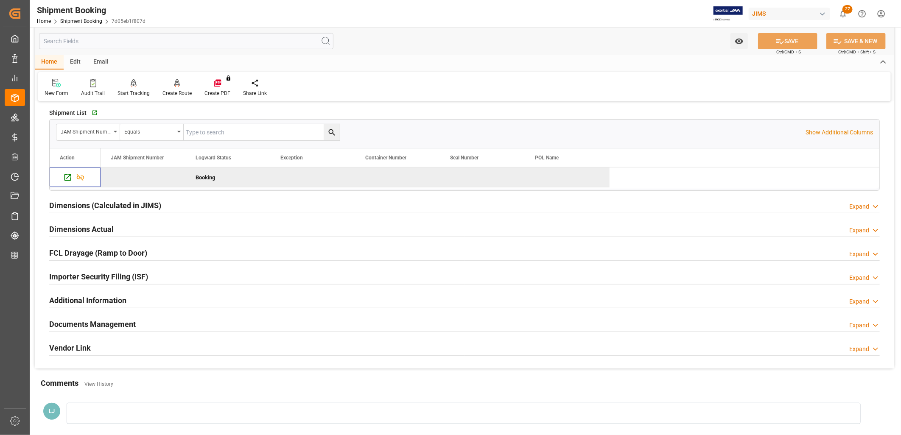
scroll to position [0, 0]
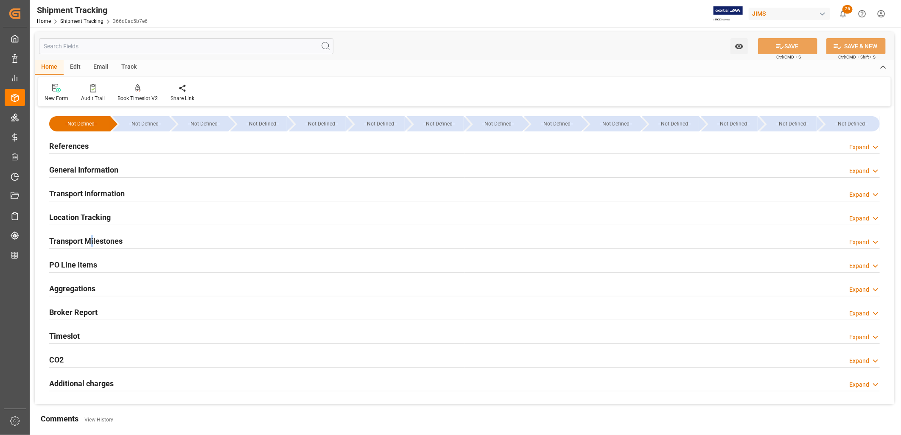
click at [92, 239] on h2 "Transport Milestones" at bounding box center [85, 241] width 73 height 11
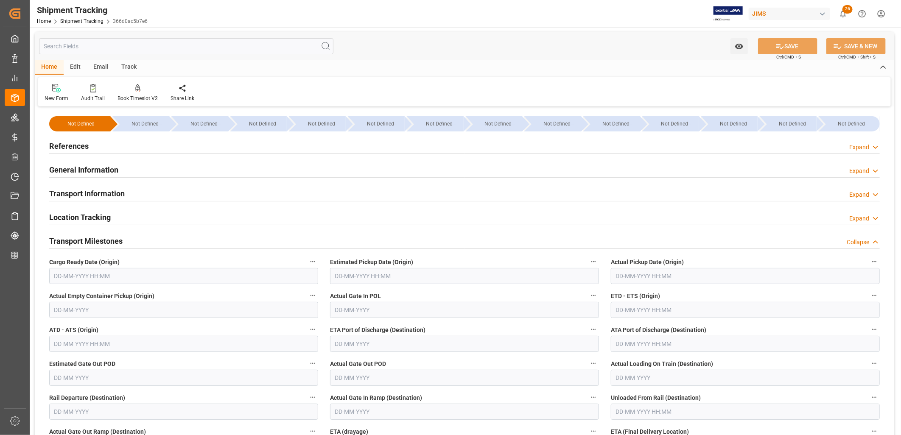
click at [162, 279] on input "text" at bounding box center [183, 276] width 269 height 16
click at [64, 330] on div "28 29 30 31 1 2 3" at bounding box center [110, 328] width 116 height 17
click at [93, 375] on span "20" at bounding box center [93, 377] width 6 height 6
type input "[DATE] 00:00"
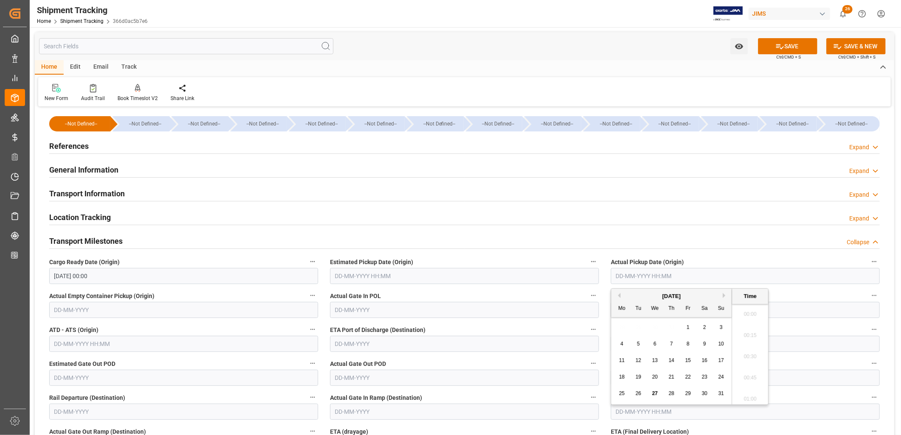
click at [637, 270] on input "text" at bounding box center [745, 276] width 269 height 16
click at [621, 335] on div "28 29 30 31 1 2 3" at bounding box center [672, 328] width 116 height 17
click at [622, 394] on span "25" at bounding box center [622, 394] width 6 height 6
type input "25-08-2025 00:00"
click at [484, 375] on input "text" at bounding box center [464, 378] width 269 height 16
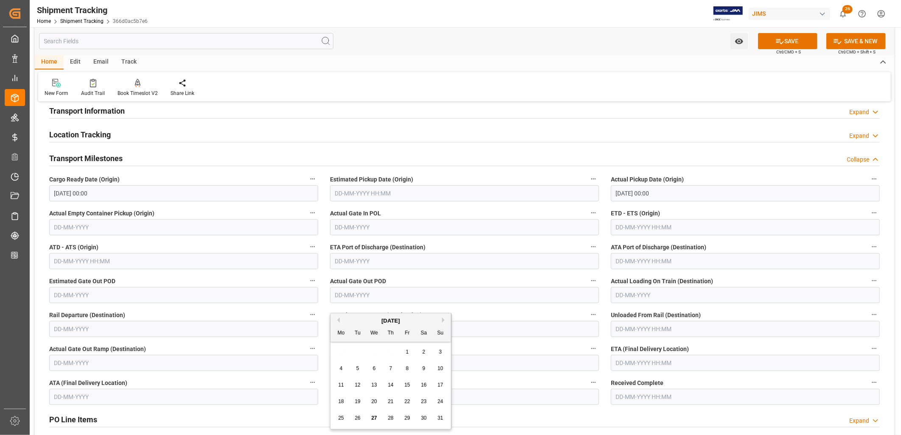
scroll to position [94, 0]
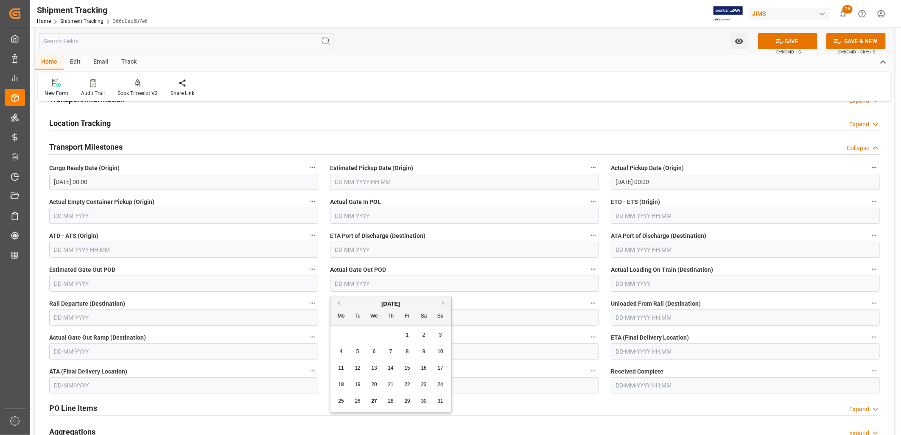
click at [624, 353] on input "text" at bounding box center [745, 352] width 269 height 16
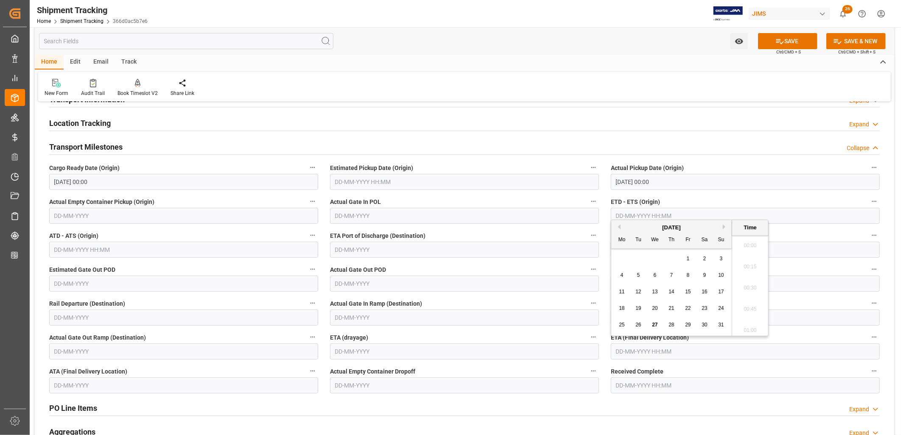
scroll to position [1170, 0]
click at [623, 317] on div "18 19 20 21 22 23 24" at bounding box center [672, 308] width 116 height 17
click at [724, 228] on button "Next Month" at bounding box center [725, 226] width 5 height 5
click at [641, 290] on span "14" at bounding box center [639, 292] width 6 height 6
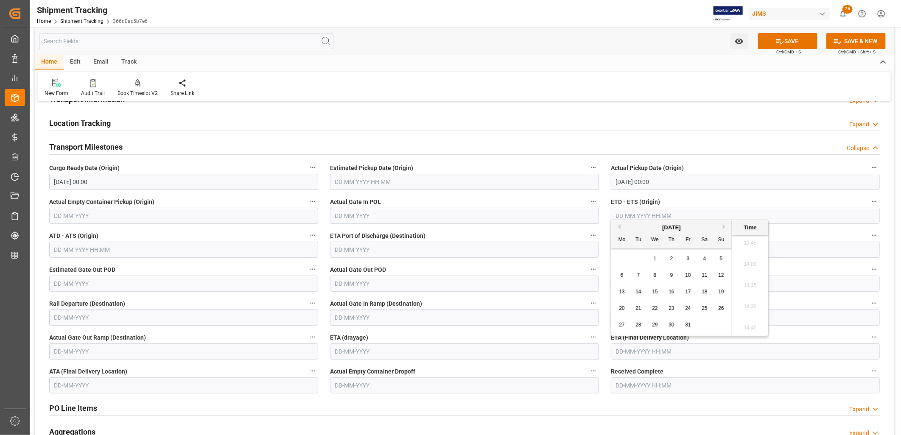
type input "14-10-2025 00:00"
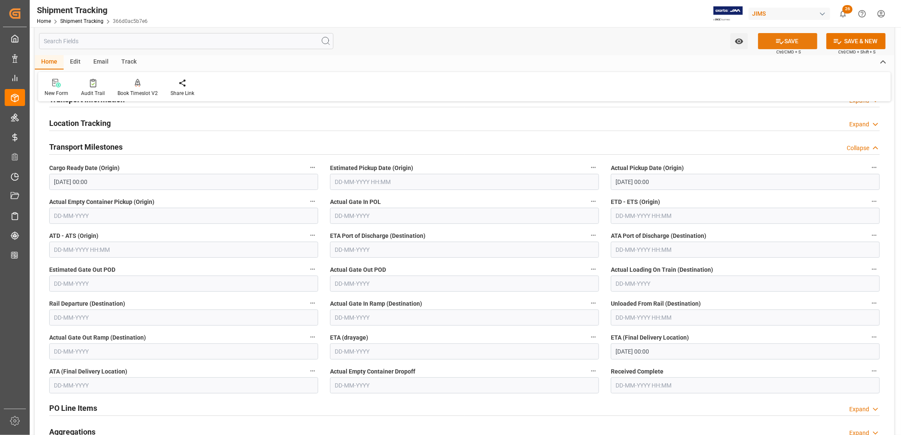
click at [794, 40] on button "SAVE" at bounding box center [787, 41] width 59 height 16
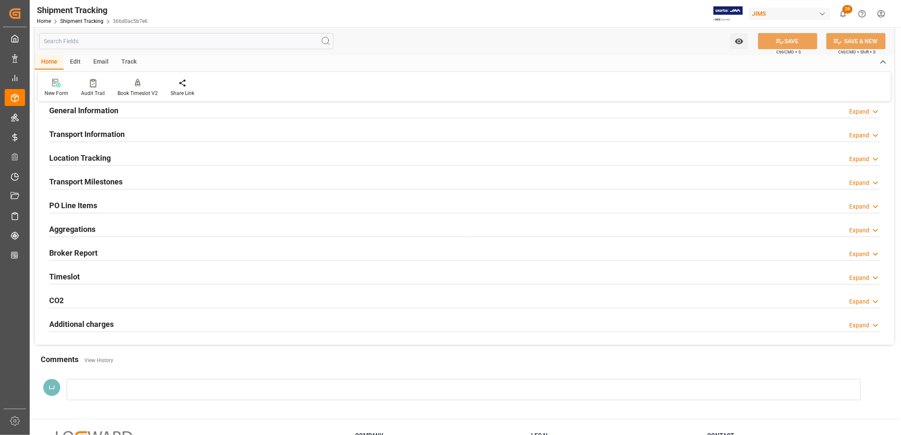
scroll to position [0, 0]
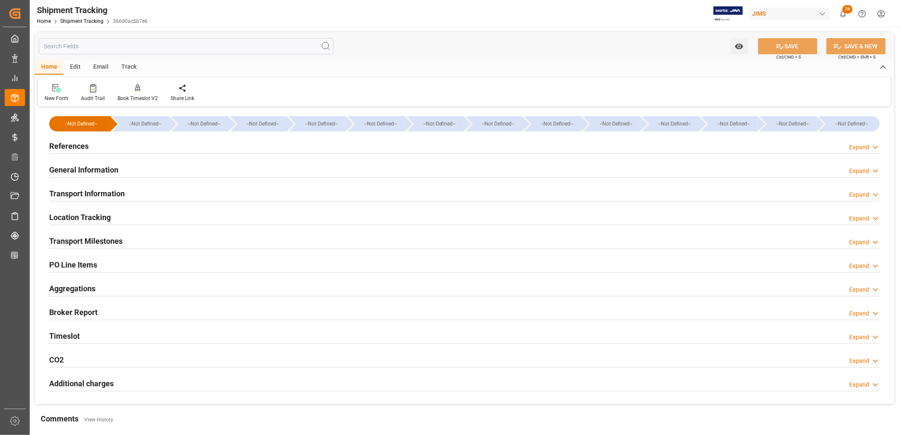
click at [109, 242] on h2 "Transport Milestones" at bounding box center [85, 241] width 73 height 11
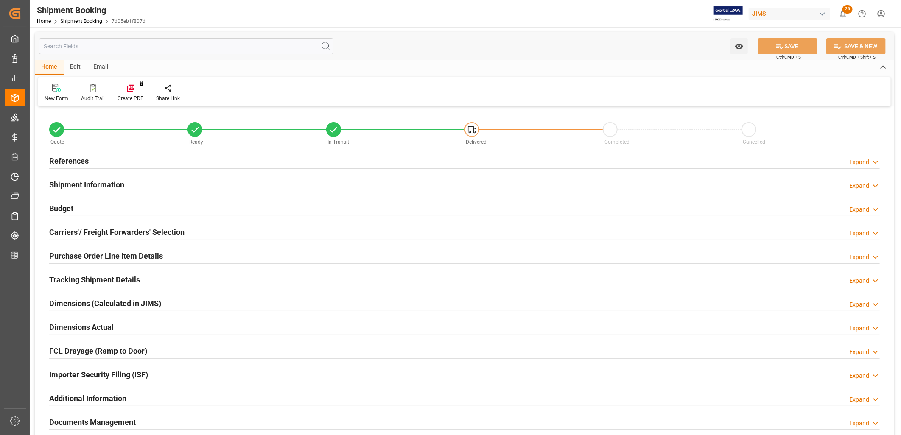
type input "0"
type input "[DATE]"
click at [83, 159] on h2 "References" at bounding box center [68, 160] width 39 height 11
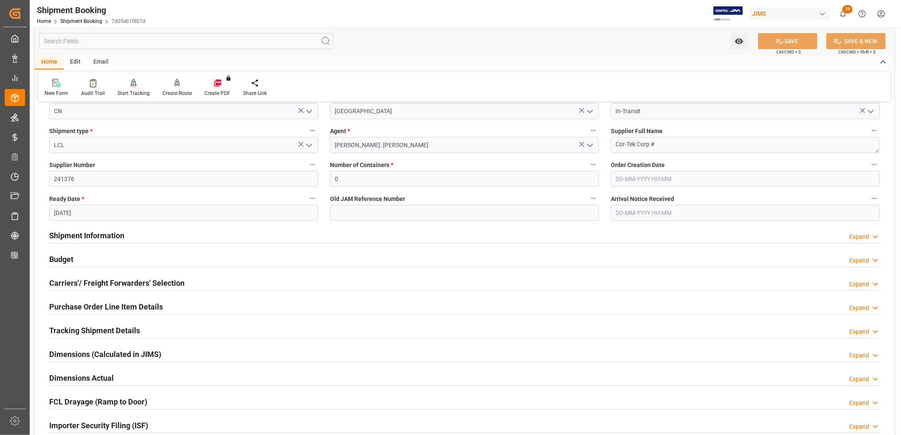
scroll to position [141, 0]
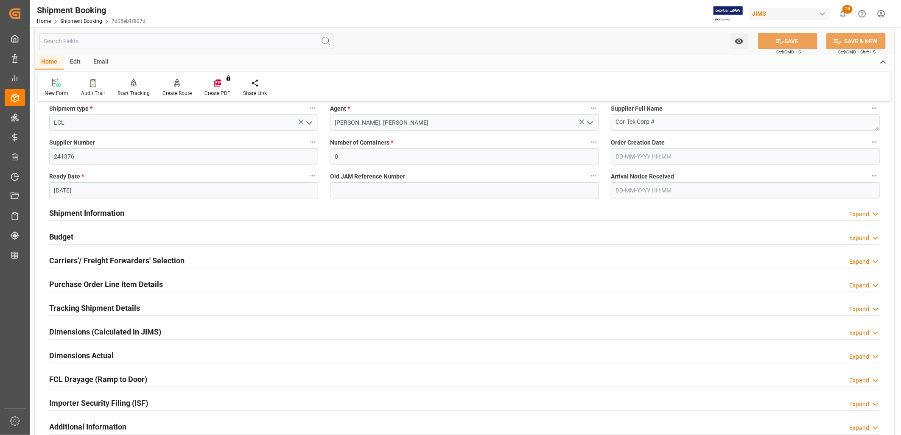
click at [97, 214] on h2 "Shipment Information" at bounding box center [86, 213] width 75 height 11
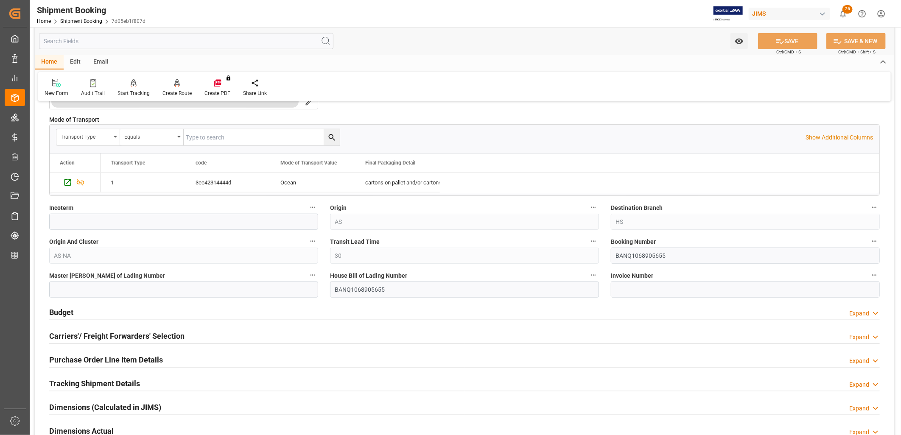
scroll to position [424, 0]
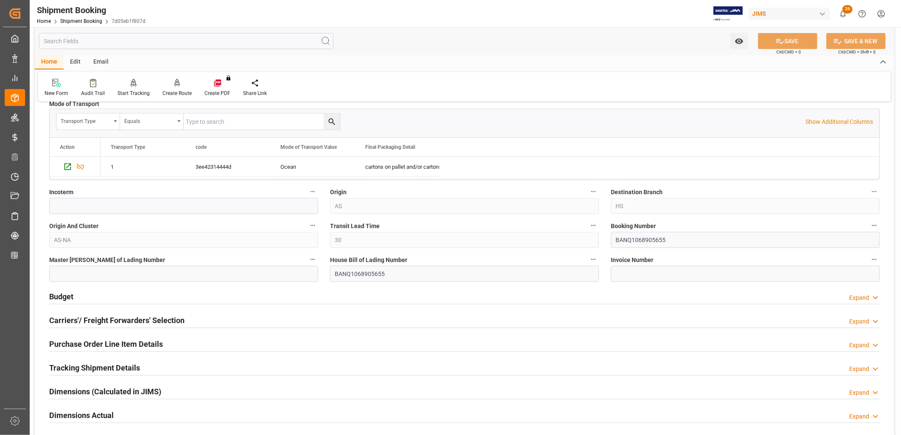
click at [58, 297] on h2 "Budget" at bounding box center [61, 296] width 24 height 11
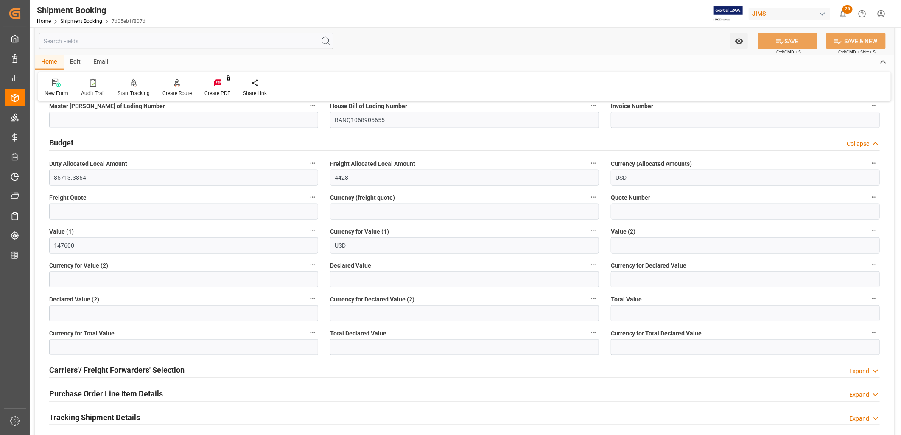
scroll to position [613, 0]
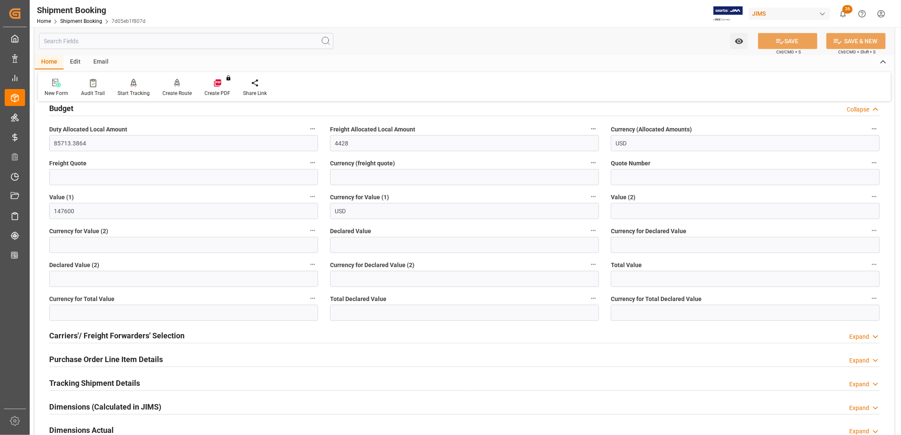
click at [150, 338] on h2 "Carriers'/ Freight Forwarders' Selection" at bounding box center [116, 335] width 135 height 11
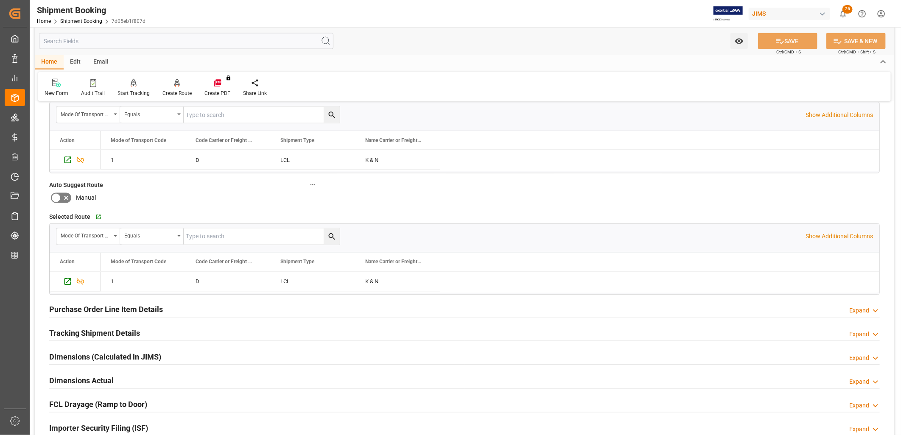
scroll to position [896, 0]
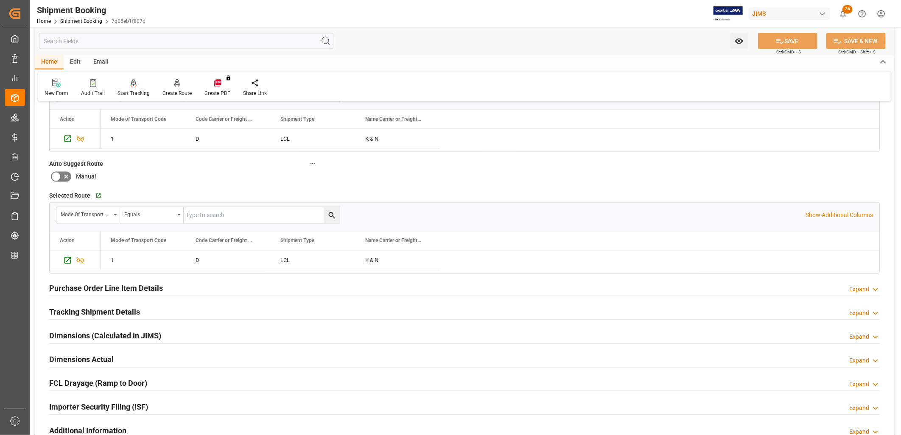
click at [121, 313] on h2 "Tracking Shipment Details" at bounding box center [94, 312] width 91 height 11
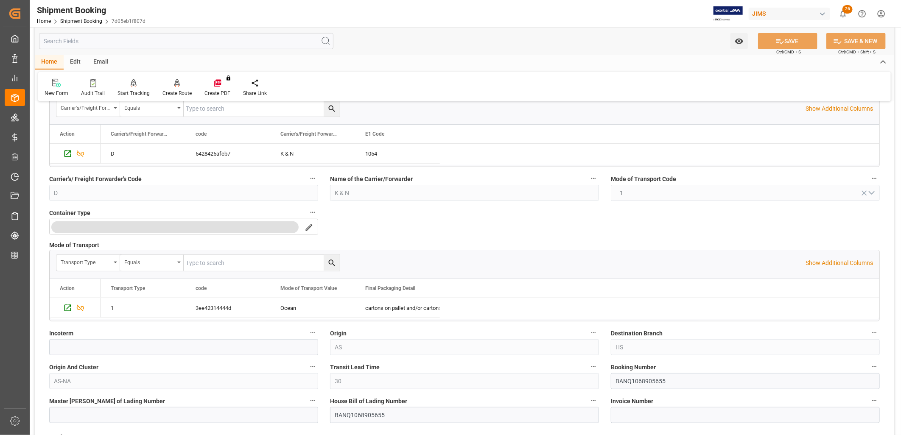
scroll to position [282, 0]
